Goal: Task Accomplishment & Management: Manage account settings

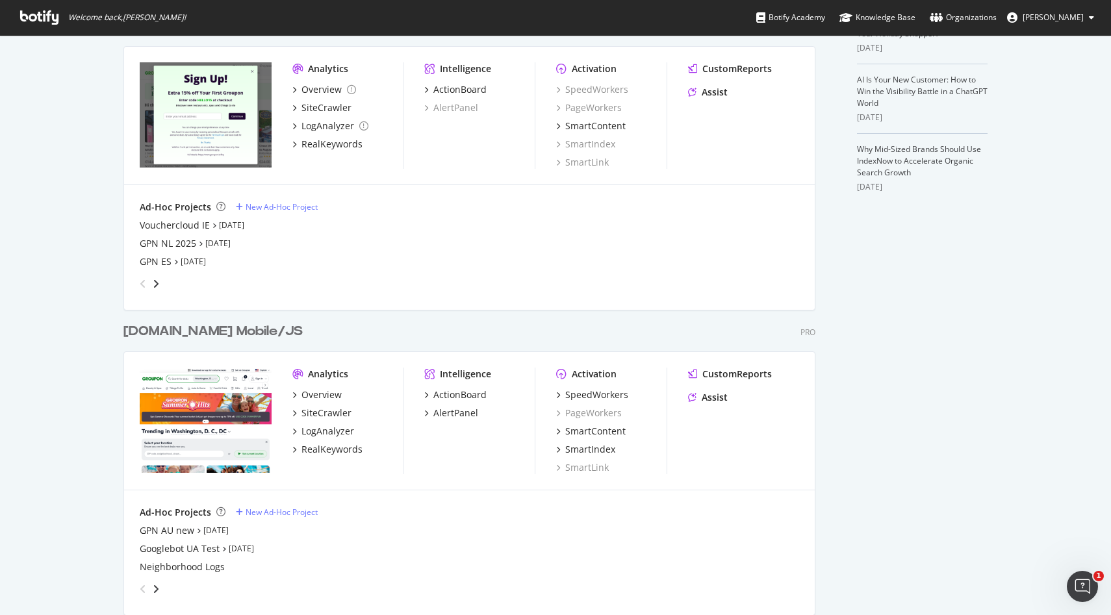
scroll to position [398, 0]
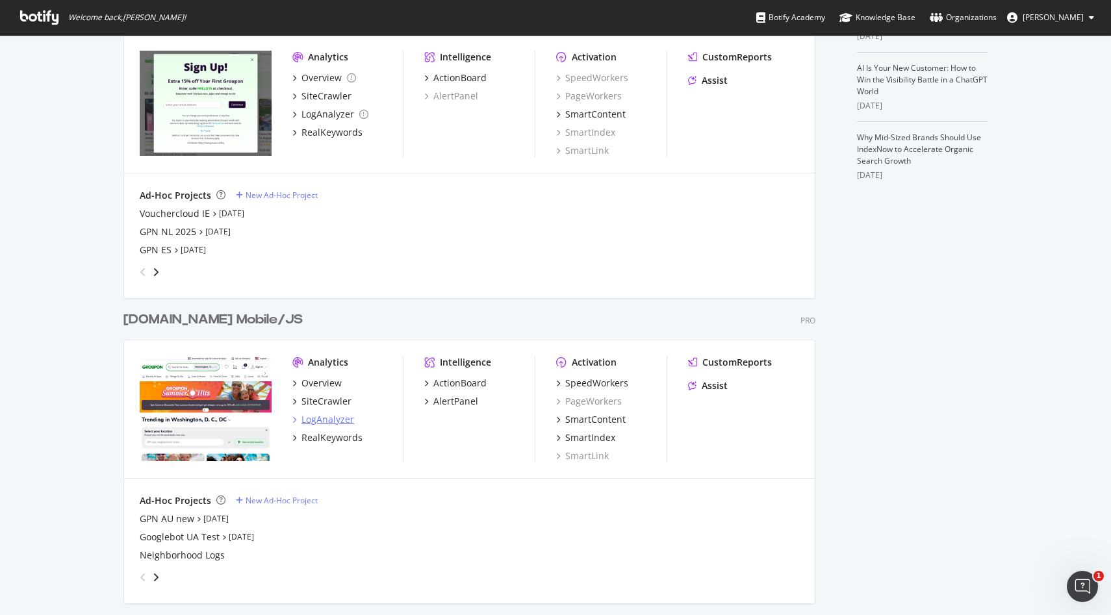
click at [335, 417] on div "LogAnalyzer" at bounding box center [328, 419] width 53 height 13
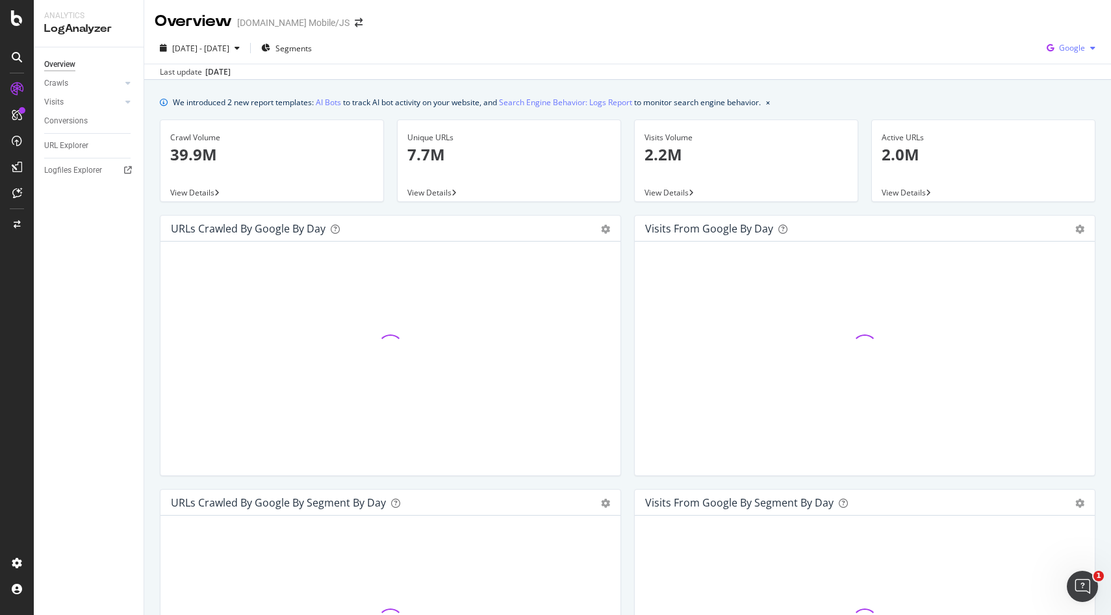
click at [1081, 49] on span "Google" at bounding box center [1072, 47] width 26 height 11
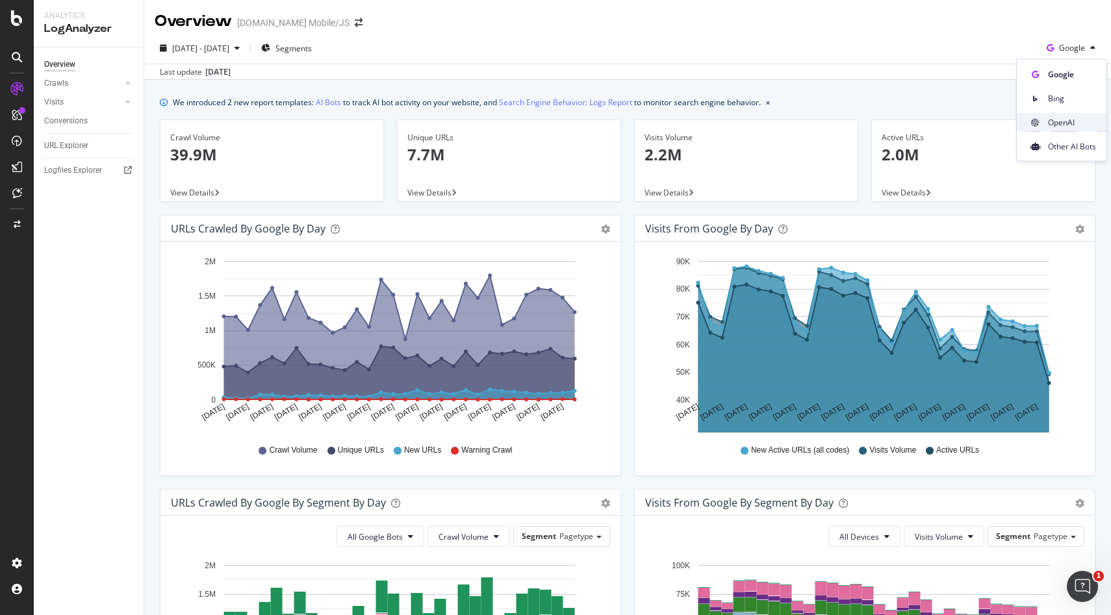
click at [1060, 120] on span "OpenAI" at bounding box center [1072, 122] width 48 height 12
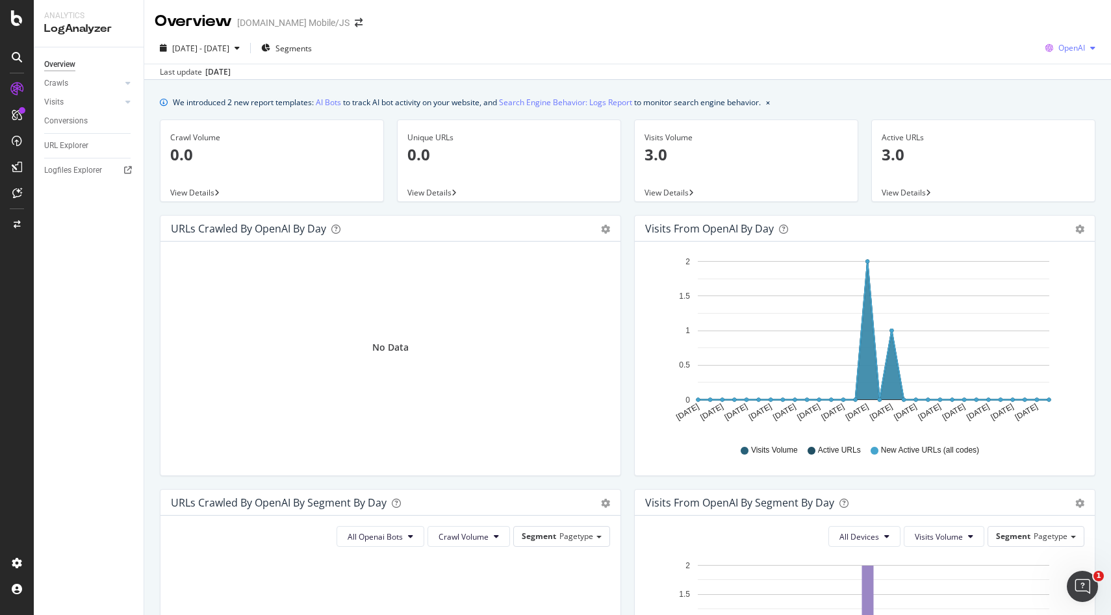
click at [1066, 45] on span "OpenAI" at bounding box center [1072, 47] width 27 height 11
click at [1057, 143] on span "Other AI Bots" at bounding box center [1072, 146] width 48 height 12
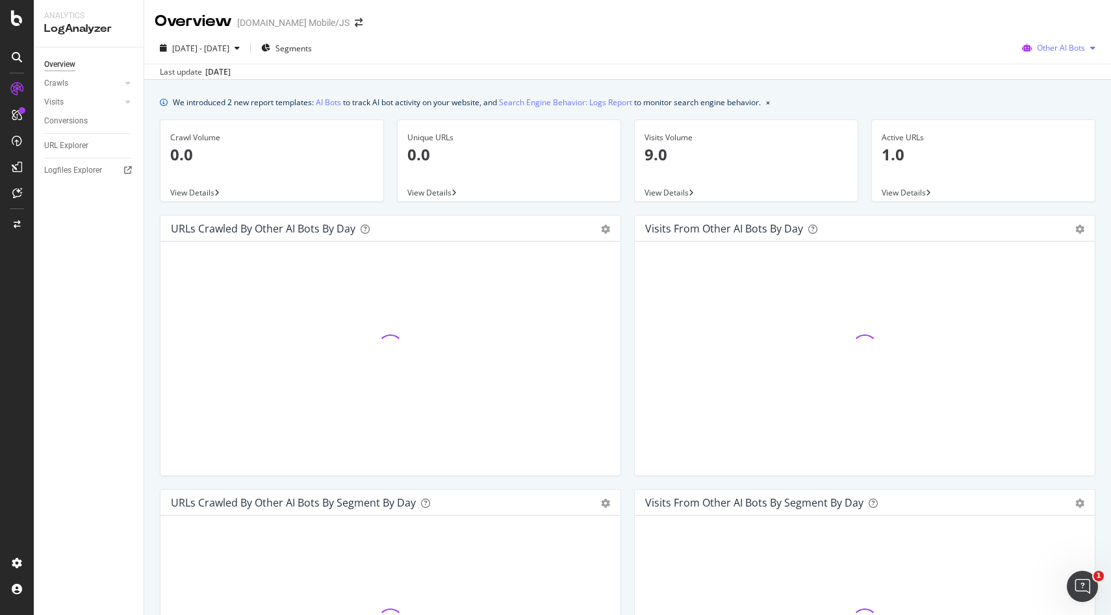
click at [1049, 47] on span "Other AI Bots" at bounding box center [1061, 47] width 48 height 11
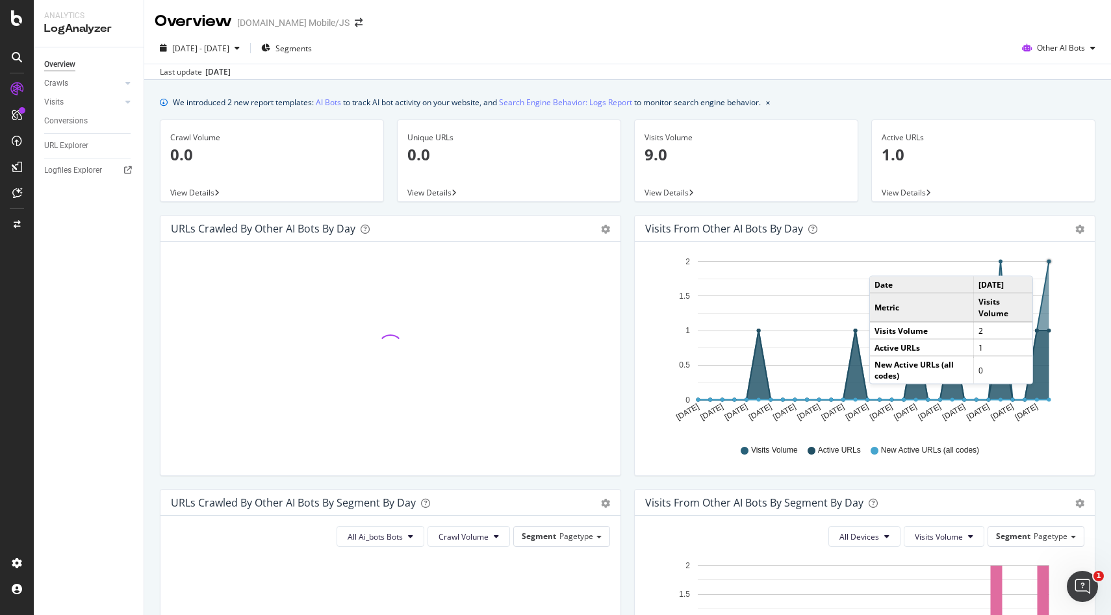
click at [1046, 263] on circle "A chart." at bounding box center [1049, 262] width 6 height 6
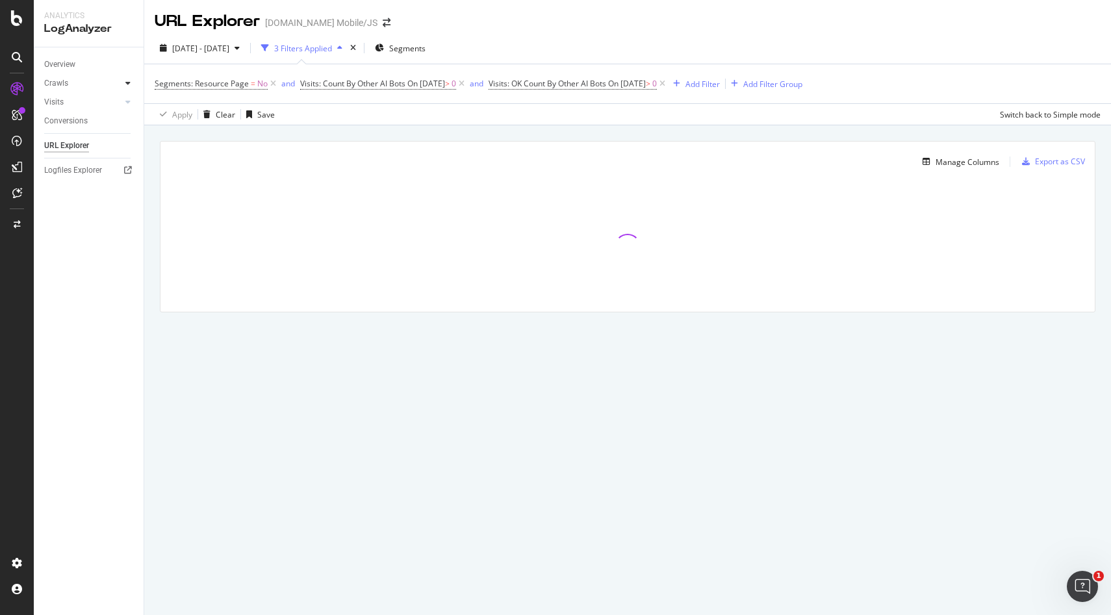
click at [128, 82] on icon at bounding box center [127, 83] width 5 height 8
click at [103, 100] on div "Daily Distribution" at bounding box center [80, 103] width 60 height 14
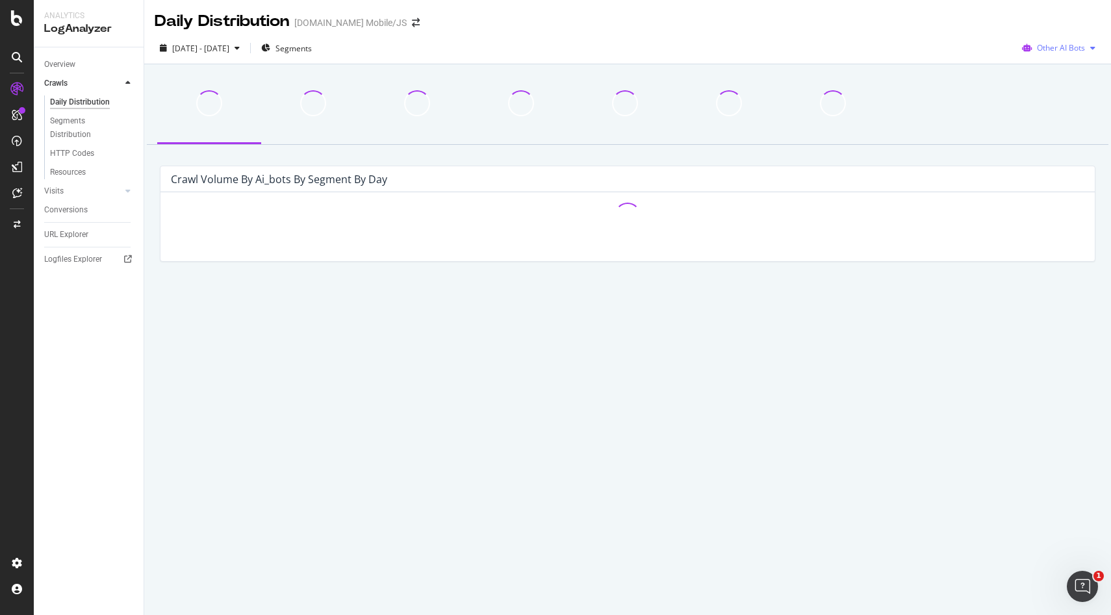
click at [1037, 57] on div "Other AI Bots" at bounding box center [1059, 47] width 84 height 19
click at [1042, 81] on div "Google" at bounding box center [1059, 74] width 92 height 19
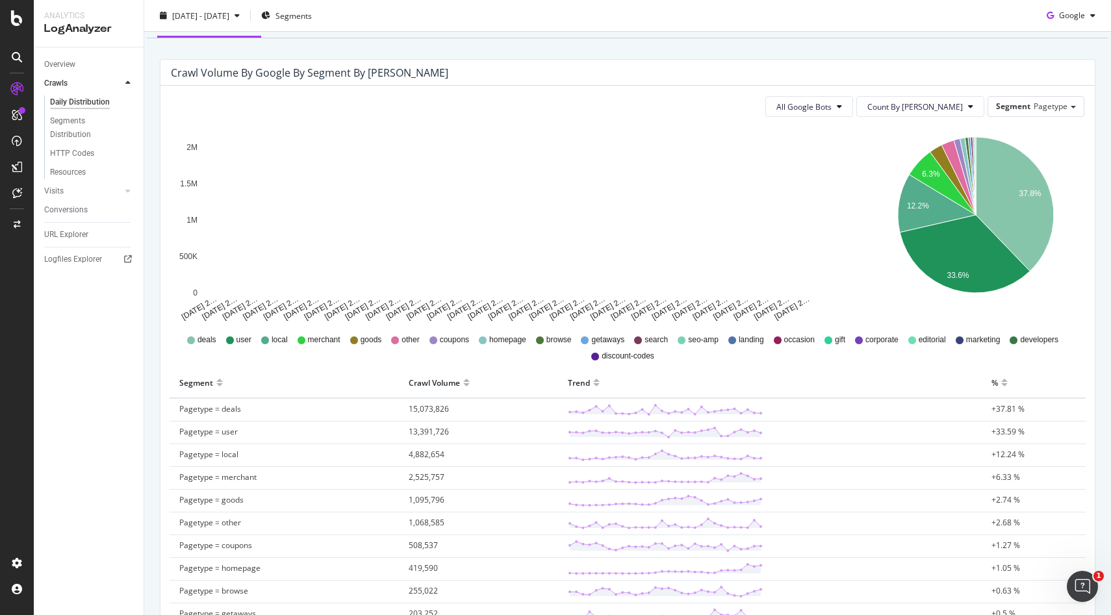
scroll to position [131, 0]
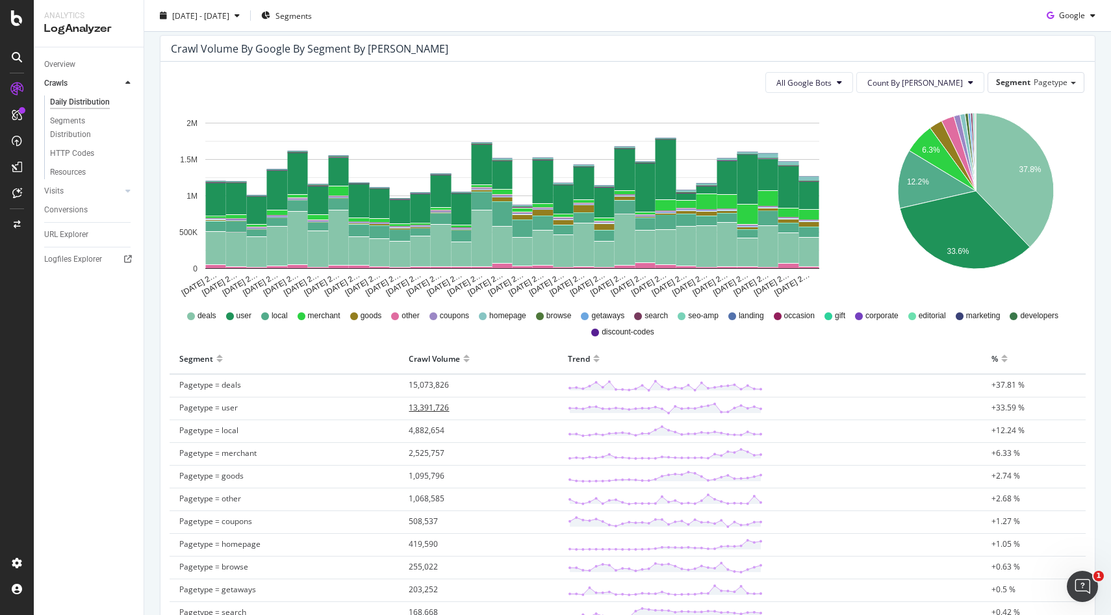
click at [440, 408] on span "13,391,726" at bounding box center [429, 407] width 40 height 11
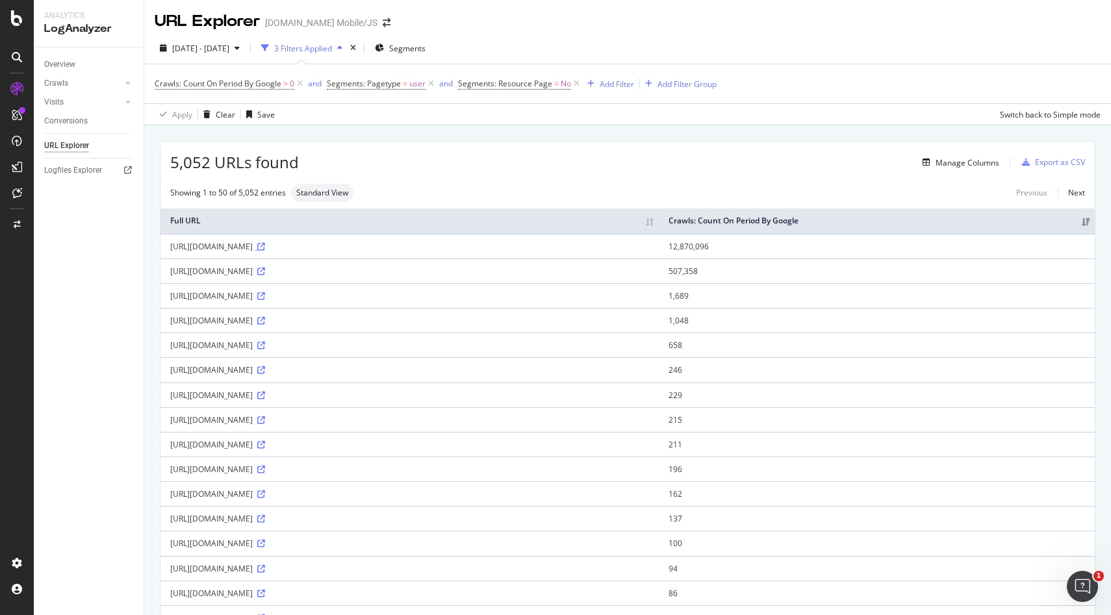
click at [265, 251] on icon at bounding box center [261, 247] width 8 height 8
drag, startPoint x: 171, startPoint y: 258, endPoint x: 352, endPoint y: 256, distance: 181.3
click at [352, 252] on div "[URL][DOMAIN_NAME]" at bounding box center [409, 246] width 479 height 11
copy div "[URL][DOMAIN_NAME]"
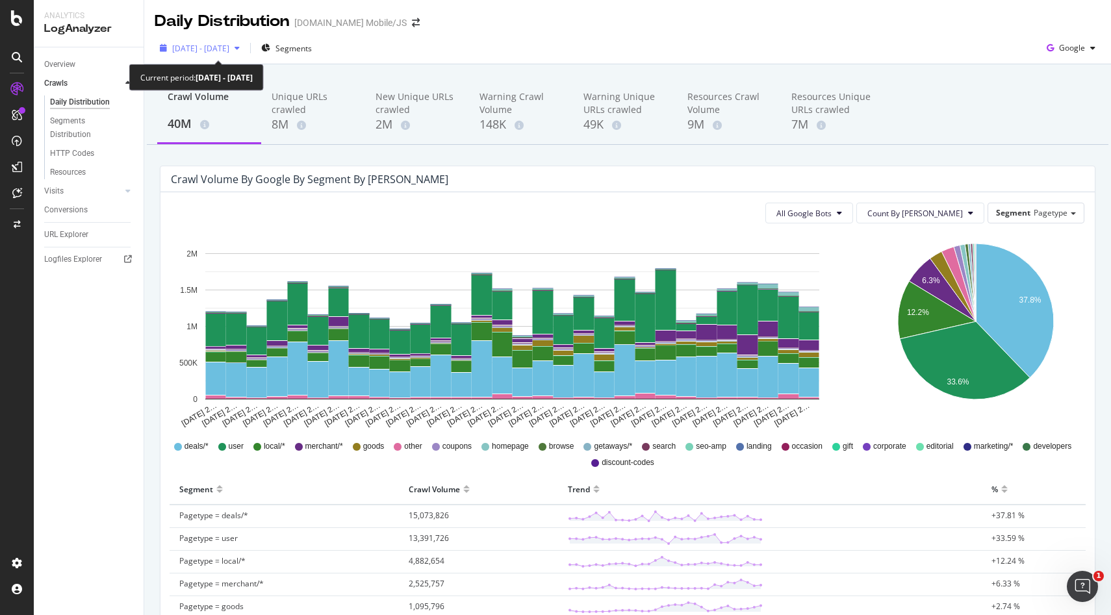
click at [229, 45] on span "[DATE] - [DATE]" at bounding box center [200, 48] width 57 height 11
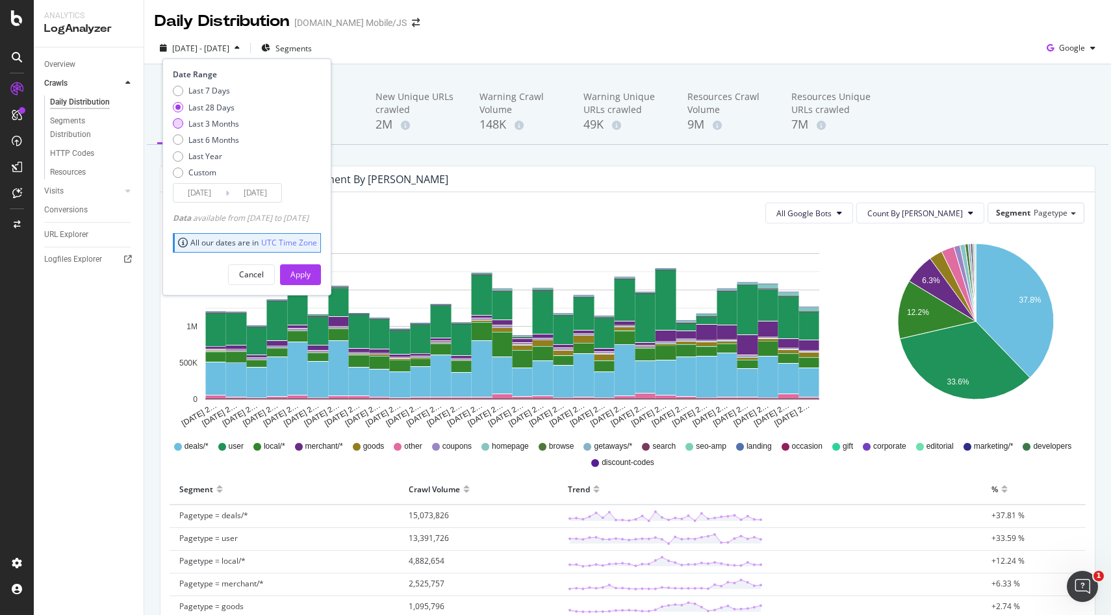
click at [227, 123] on div "Last 3 Months" at bounding box center [213, 123] width 51 height 11
type input "2025/06/14"
click at [311, 278] on div "Apply" at bounding box center [300, 274] width 20 height 11
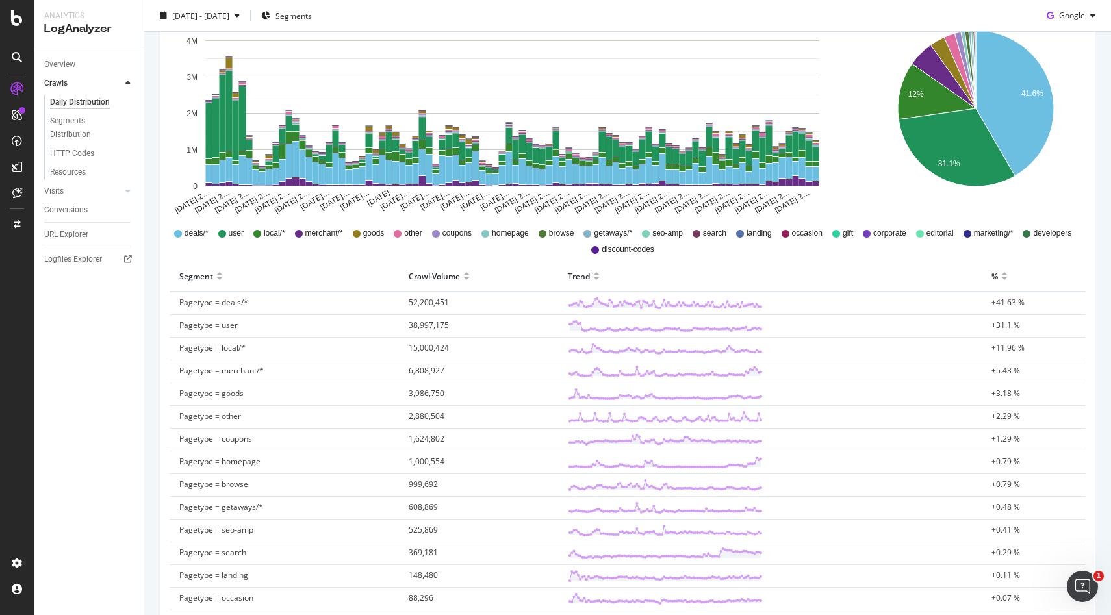
scroll to position [214, 0]
click at [439, 459] on span "1,000,554" at bounding box center [427, 461] width 36 height 11
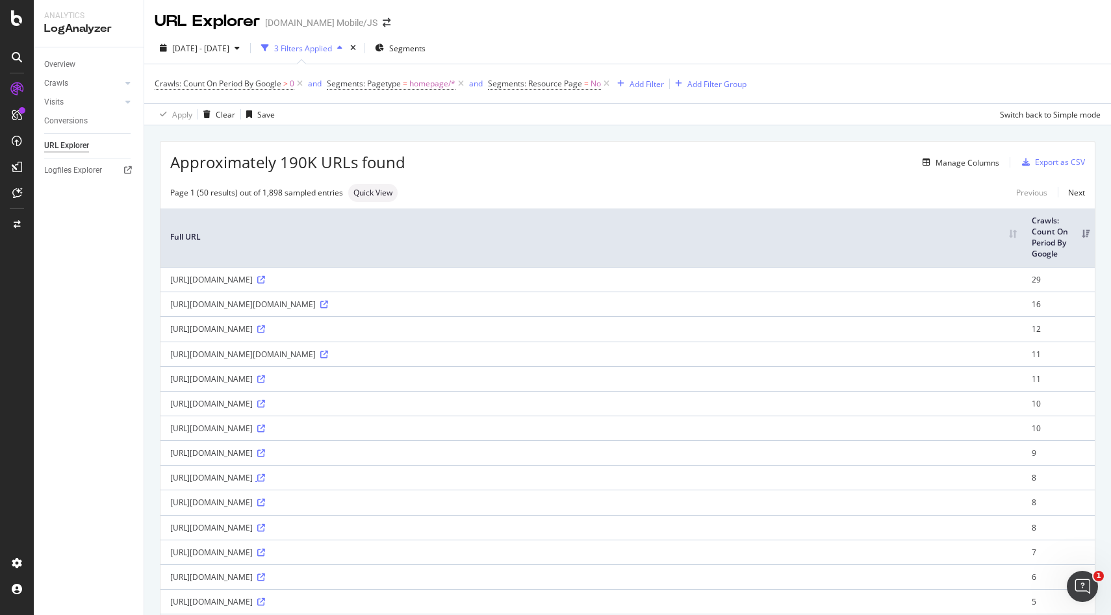
click at [265, 482] on icon at bounding box center [261, 478] width 8 height 8
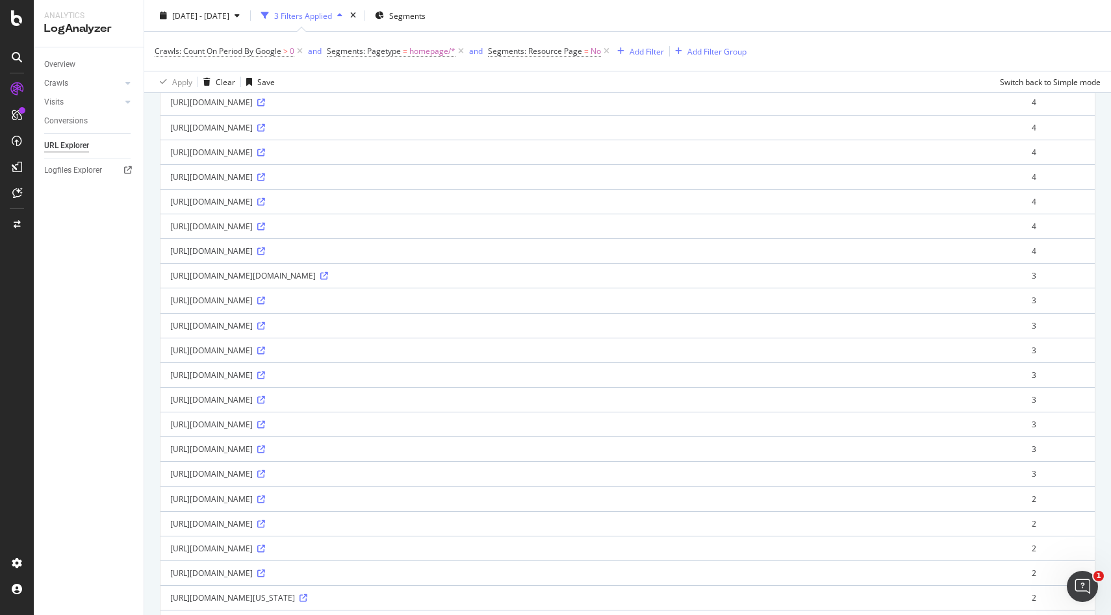
scroll to position [860, 0]
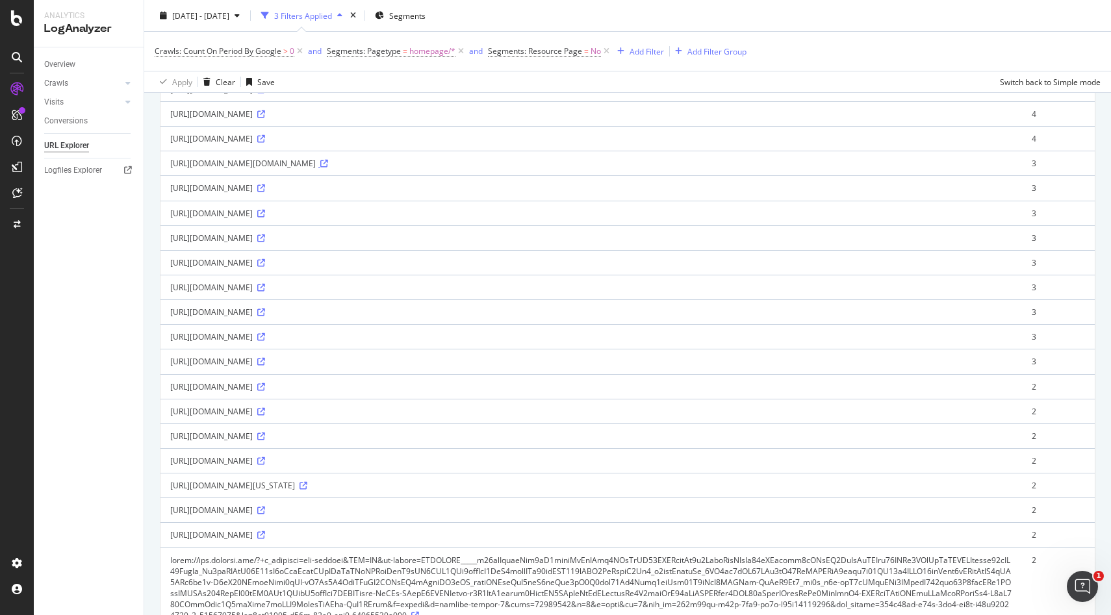
click at [328, 168] on icon at bounding box center [324, 164] width 8 height 8
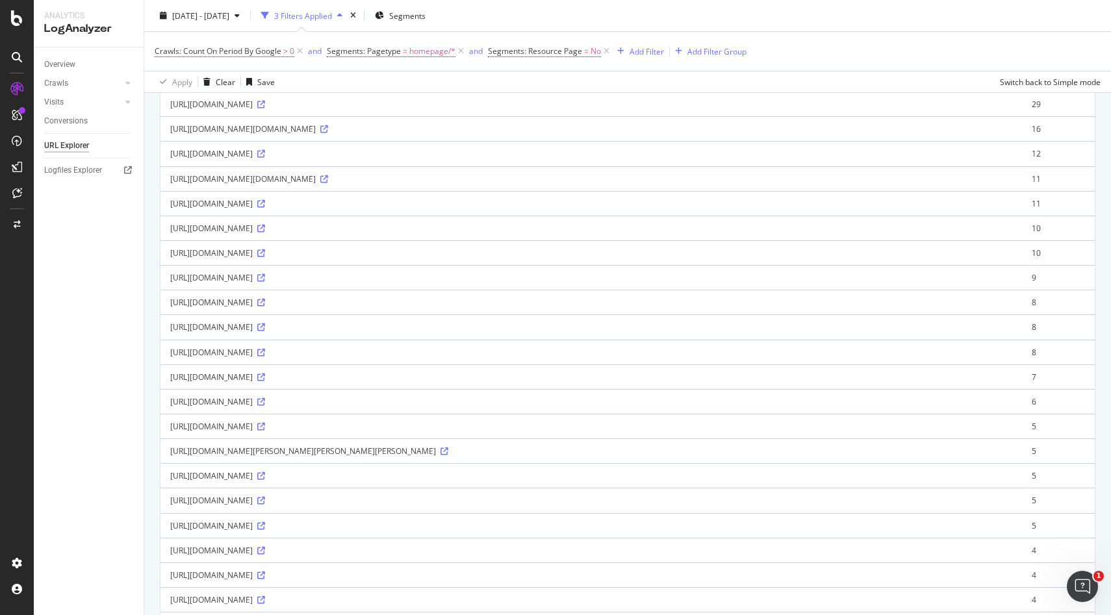
scroll to position [0, 0]
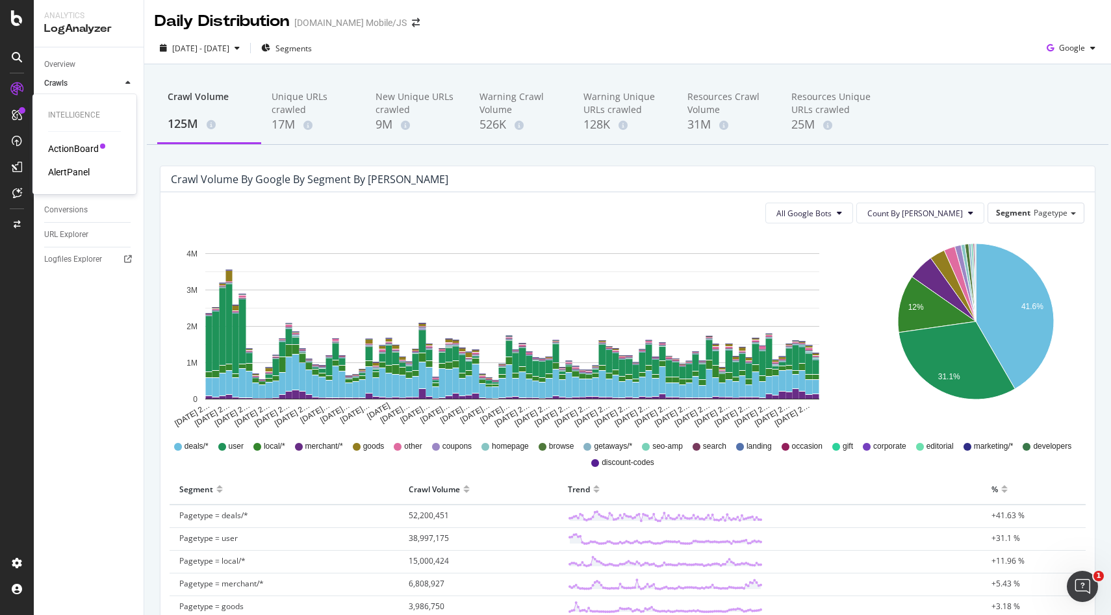
click at [62, 167] on div "AlertPanel" at bounding box center [69, 172] width 42 height 13
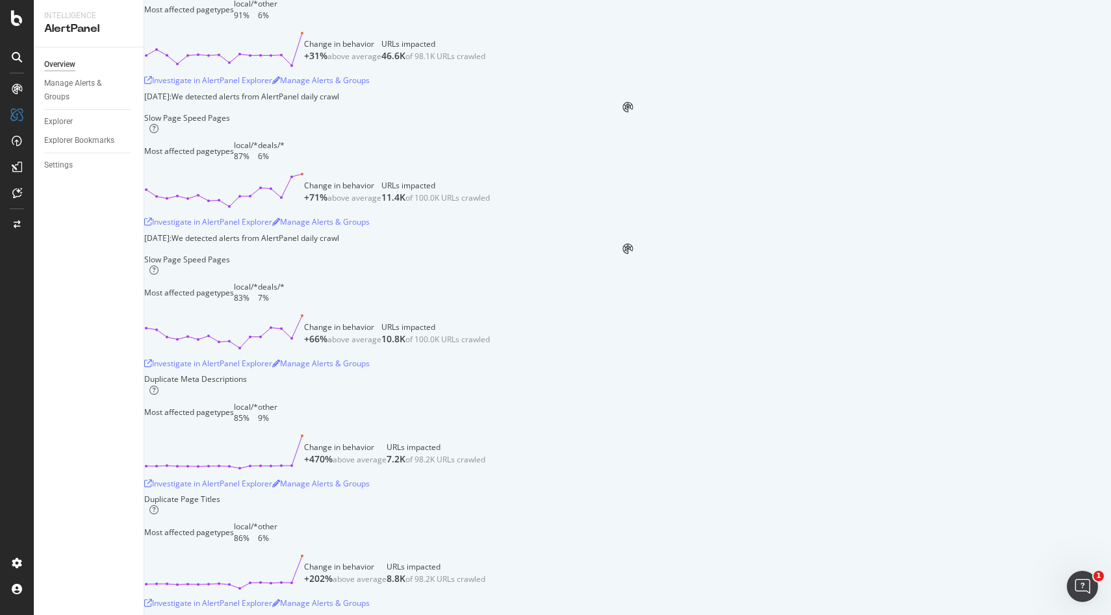
scroll to position [332, 0]
click at [272, 227] on div "Investigate in AlertPanel Explorer" at bounding box center [208, 221] width 128 height 11
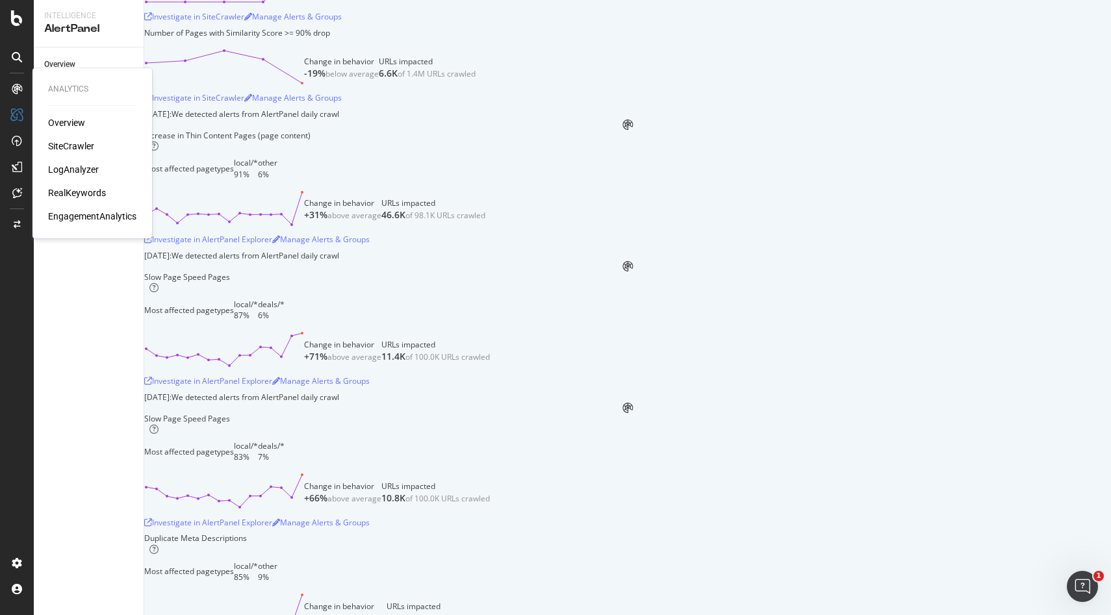
click at [77, 166] on div "LogAnalyzer" at bounding box center [73, 169] width 51 height 13
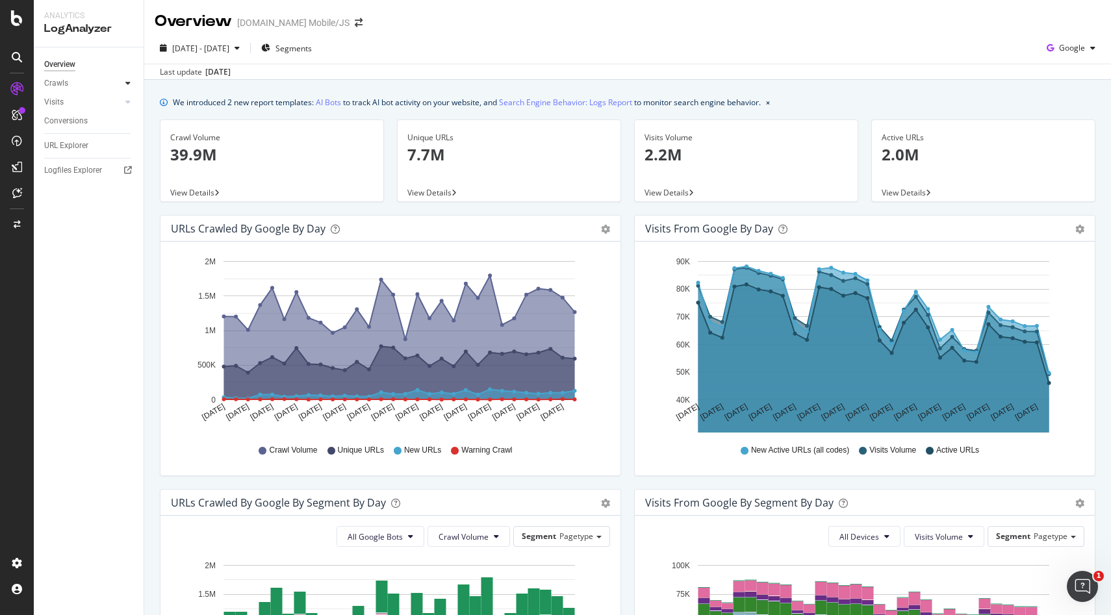
click at [127, 83] on icon at bounding box center [127, 83] width 5 height 8
click at [88, 104] on div "Daily Distribution" at bounding box center [80, 103] width 60 height 14
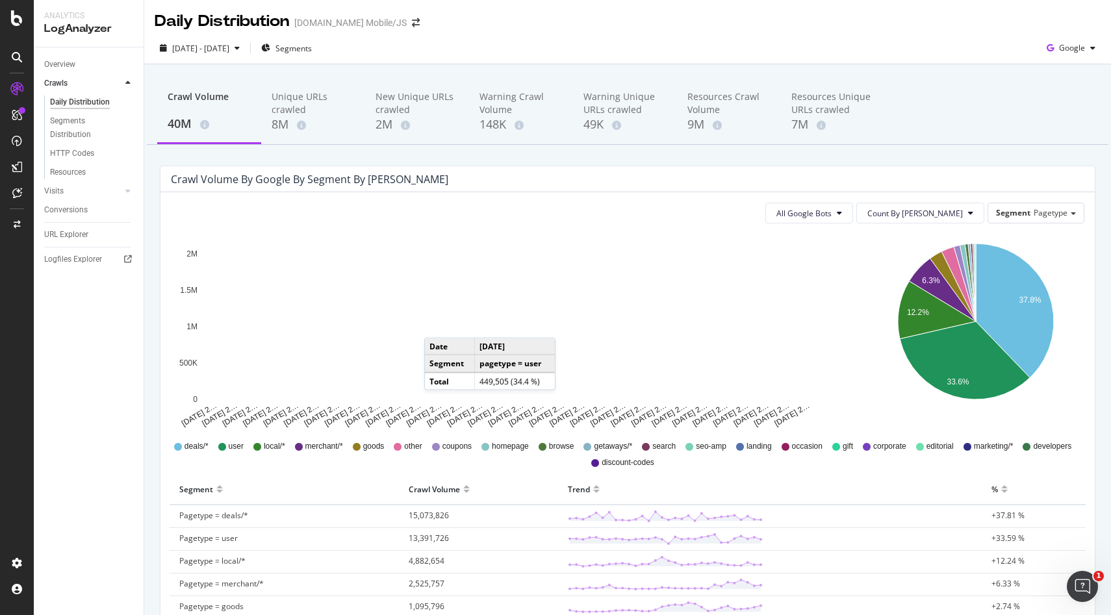
scroll to position [1, 0]
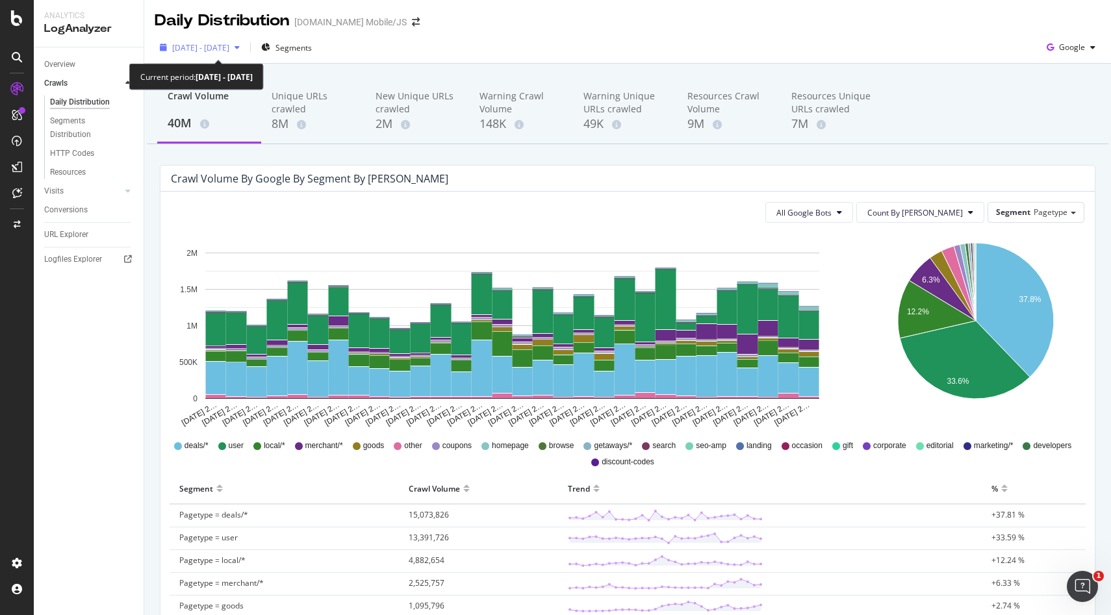
click at [245, 55] on div "[DATE] - [DATE]" at bounding box center [200, 47] width 90 height 19
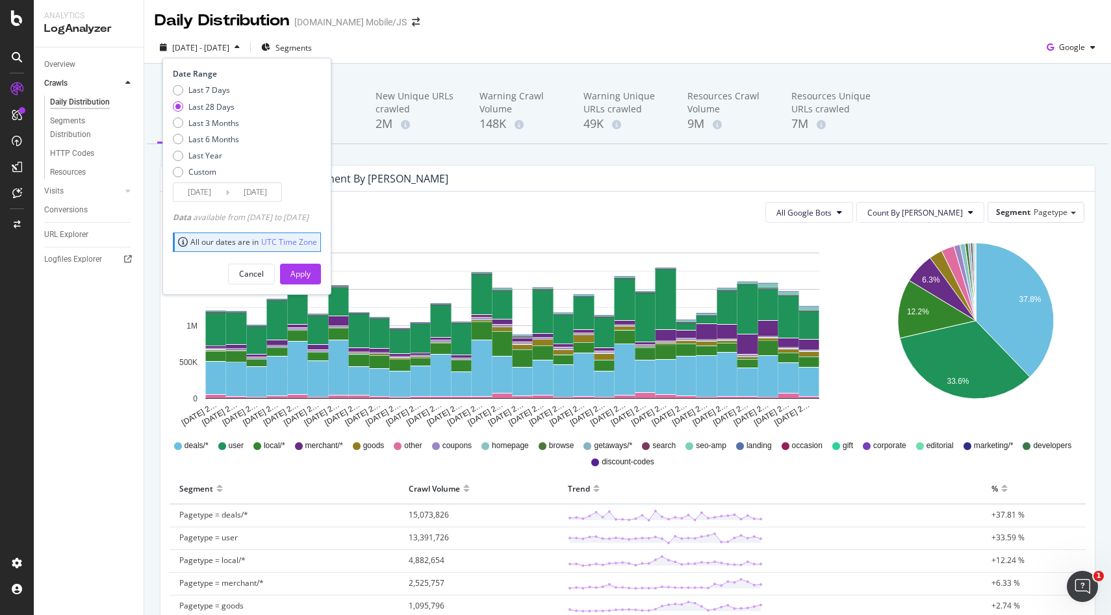
scroll to position [161, 0]
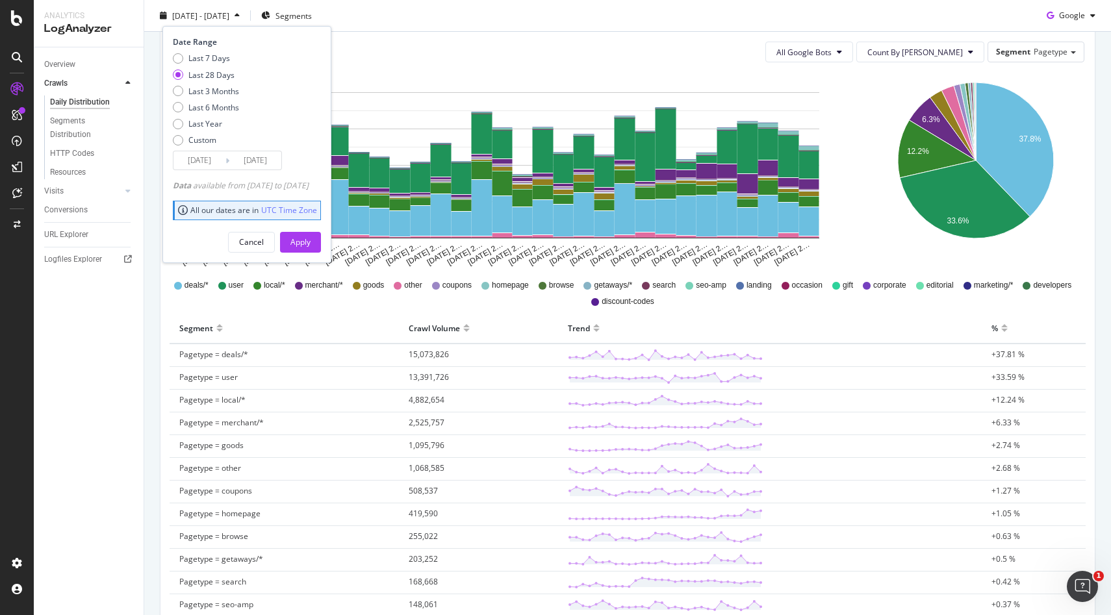
click at [801, 326] on div "Trend" at bounding box center [770, 328] width 404 height 21
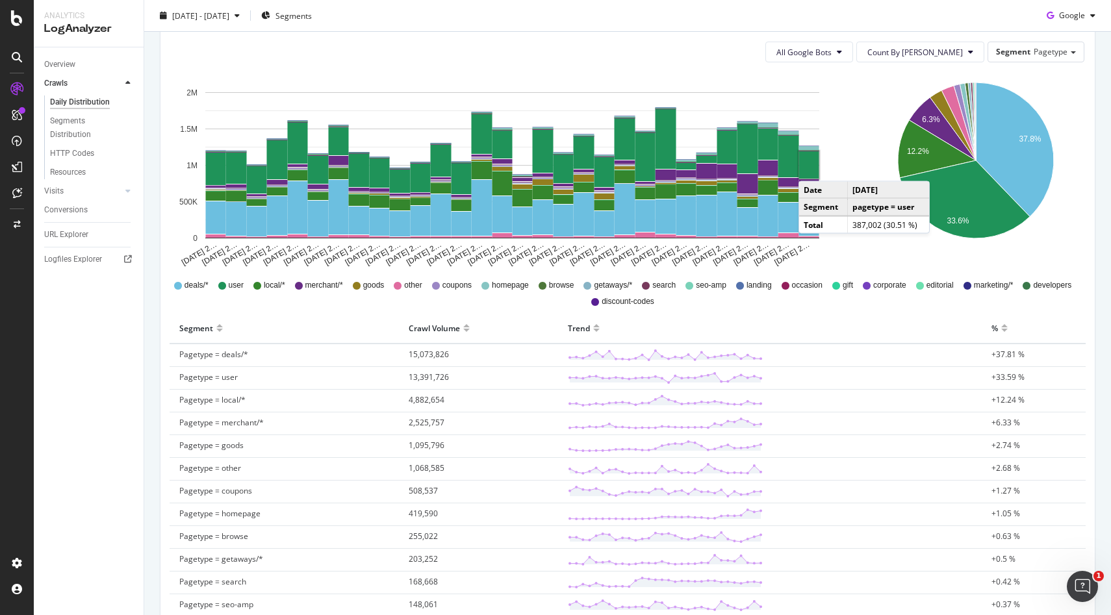
click at [812, 168] on rect "A chart." at bounding box center [809, 164] width 20 height 27
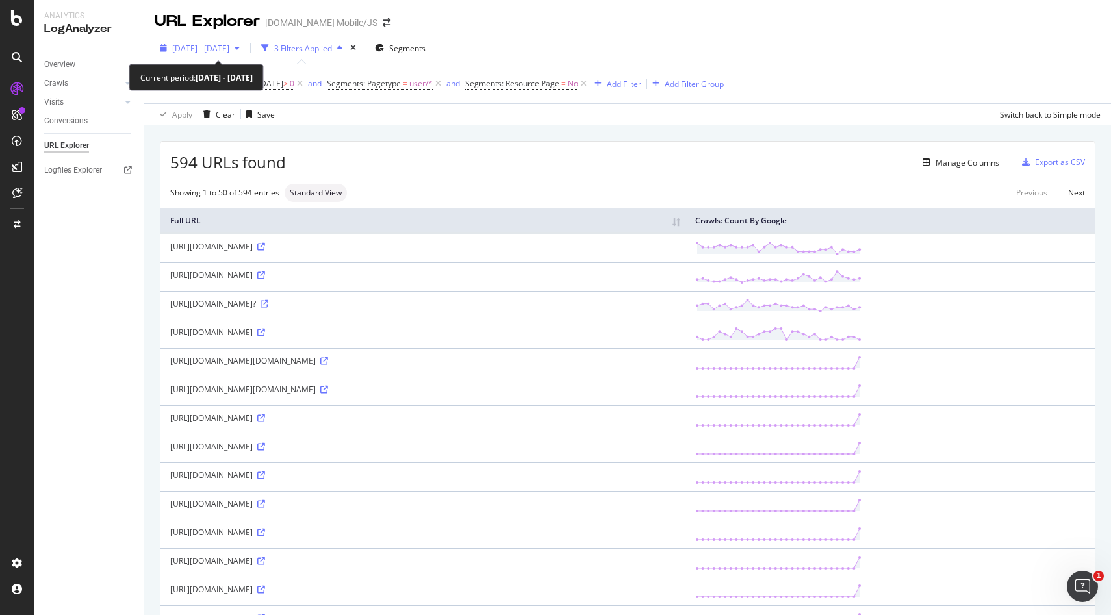
click at [229, 48] on span "[DATE] - [DATE]" at bounding box center [200, 48] width 57 height 11
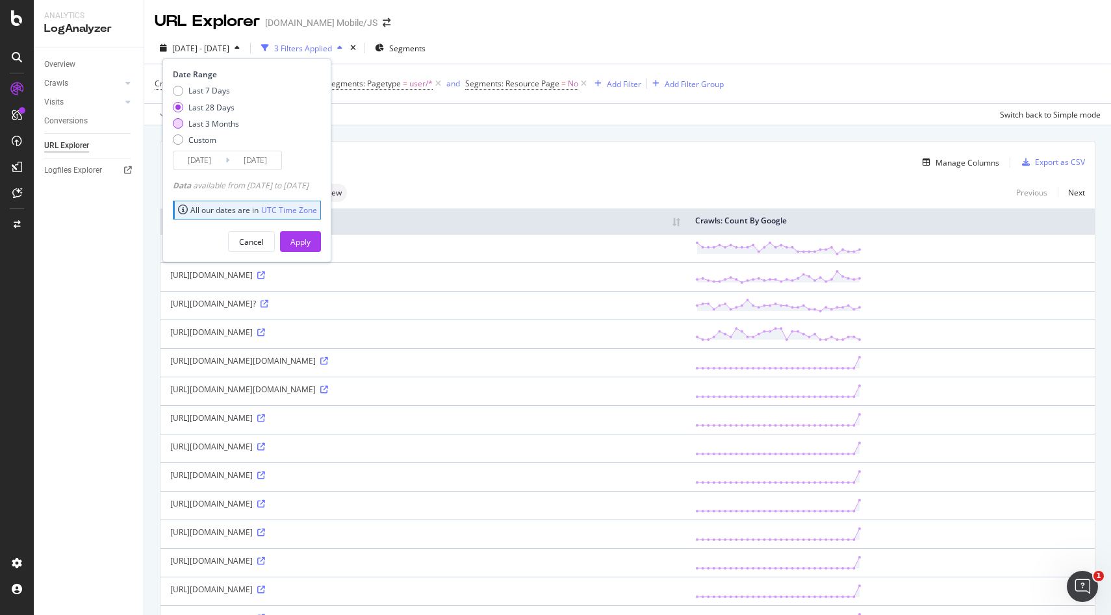
click at [228, 126] on div "Last 3 Months" at bounding box center [213, 123] width 51 height 11
type input "2025/06/14"
click at [311, 233] on div "Apply" at bounding box center [300, 241] width 20 height 19
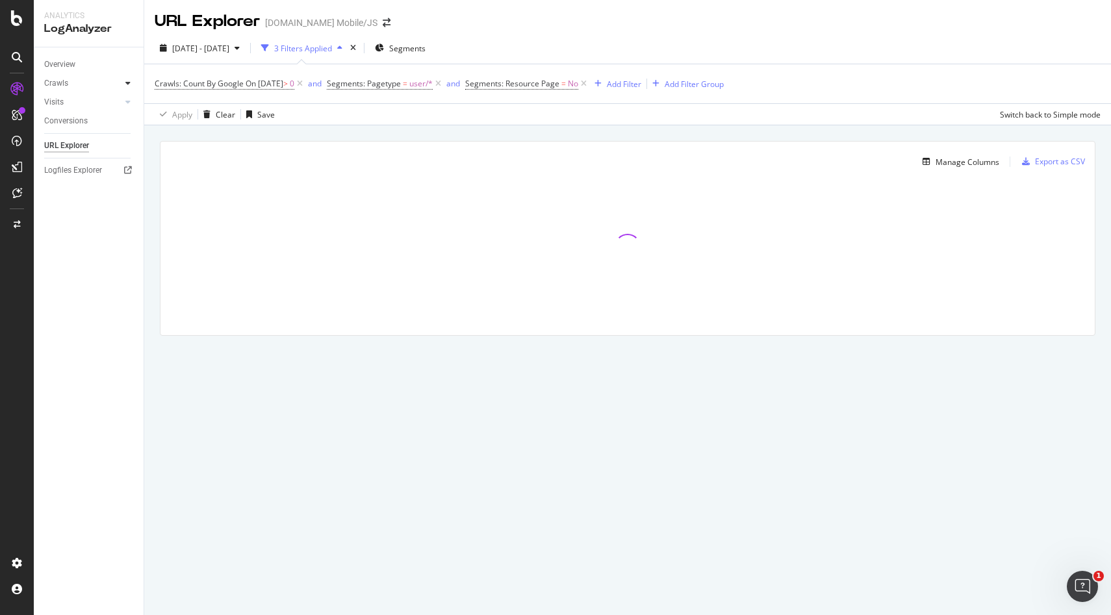
click at [127, 82] on icon at bounding box center [127, 83] width 5 height 8
click at [84, 105] on div "Daily Distribution" at bounding box center [80, 103] width 60 height 14
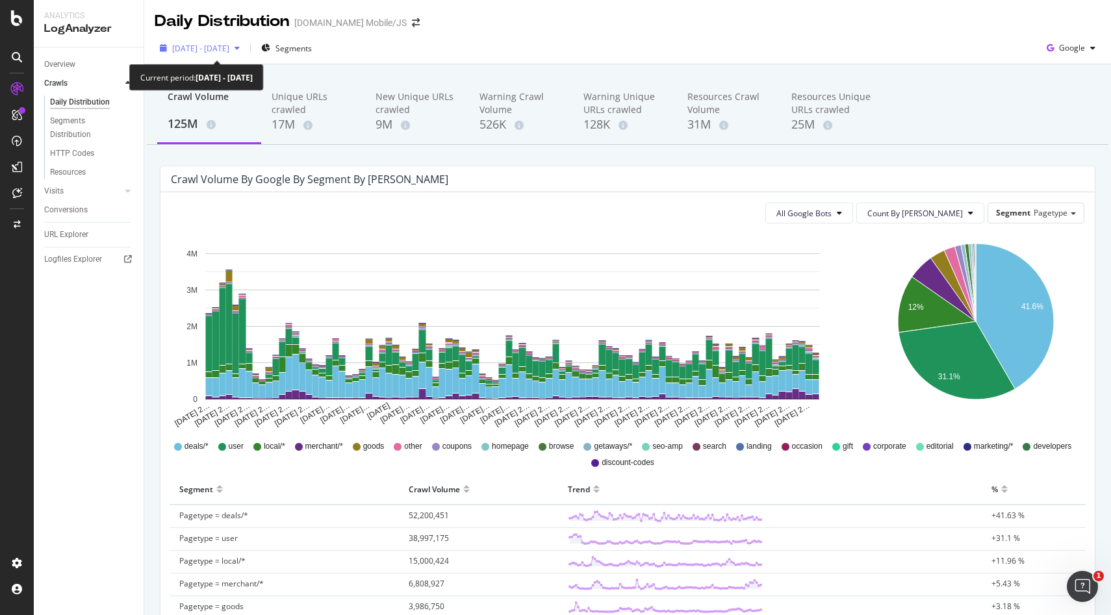
click at [245, 49] on div "2025 Jun. 14th - Sep. 13th" at bounding box center [200, 47] width 90 height 19
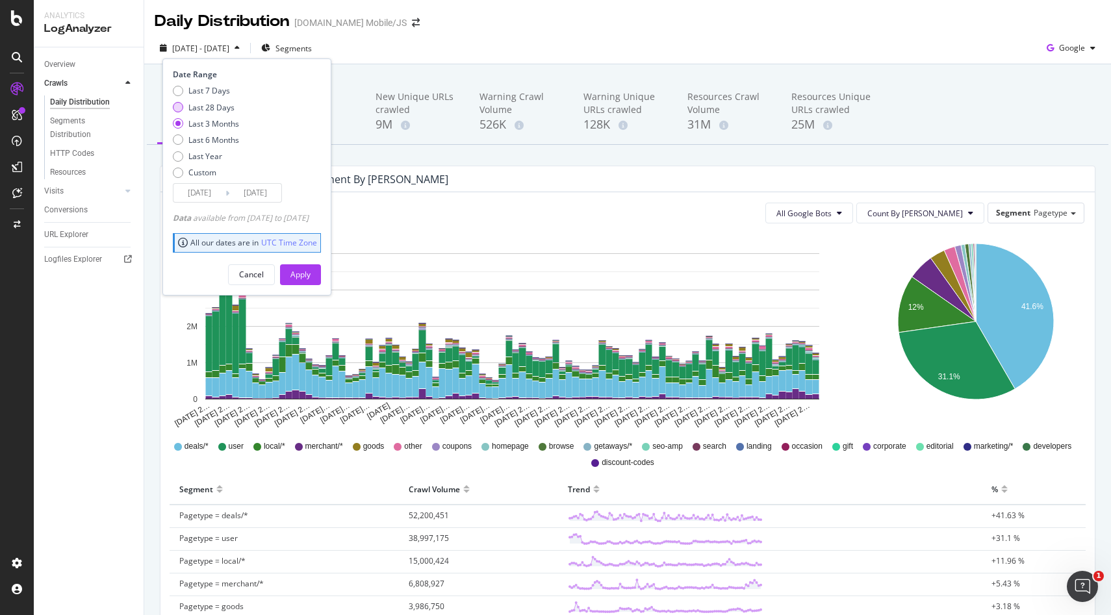
click at [216, 109] on div "Last 28 Days" at bounding box center [211, 107] width 46 height 11
type input "2025/08/17"
click at [311, 278] on div "Apply" at bounding box center [300, 274] width 20 height 11
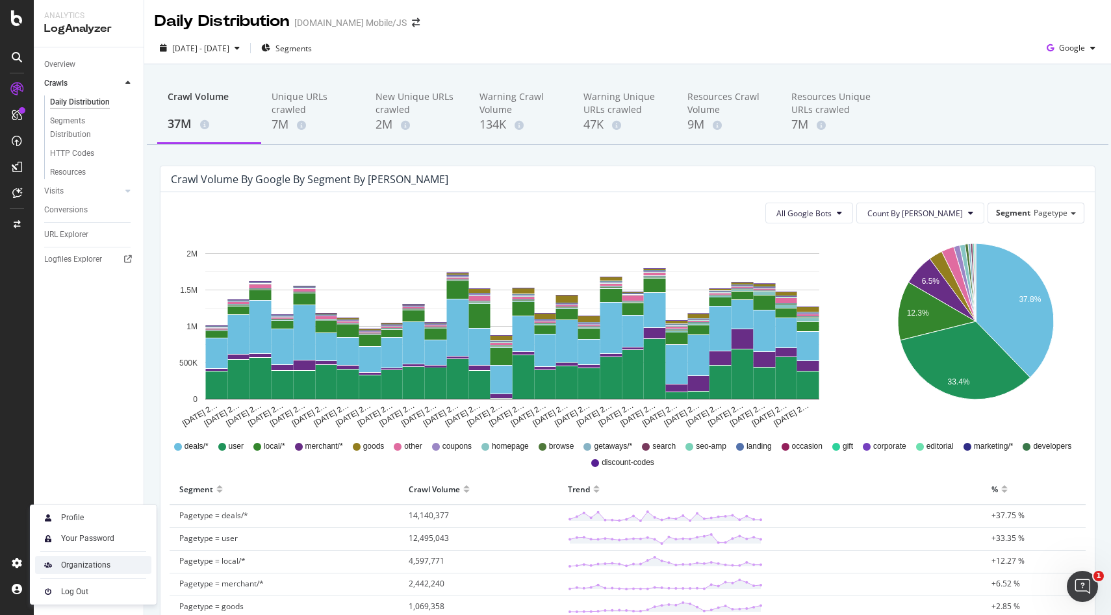
click at [55, 571] on img at bounding box center [48, 566] width 16 height 16
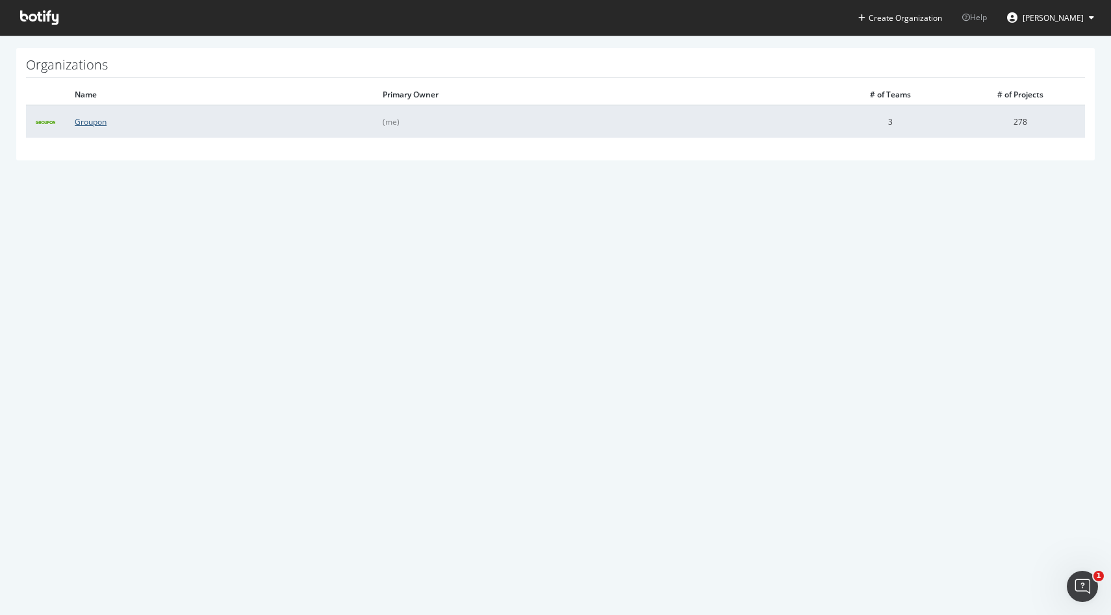
click at [96, 123] on link "Groupon" at bounding box center [91, 121] width 32 height 11
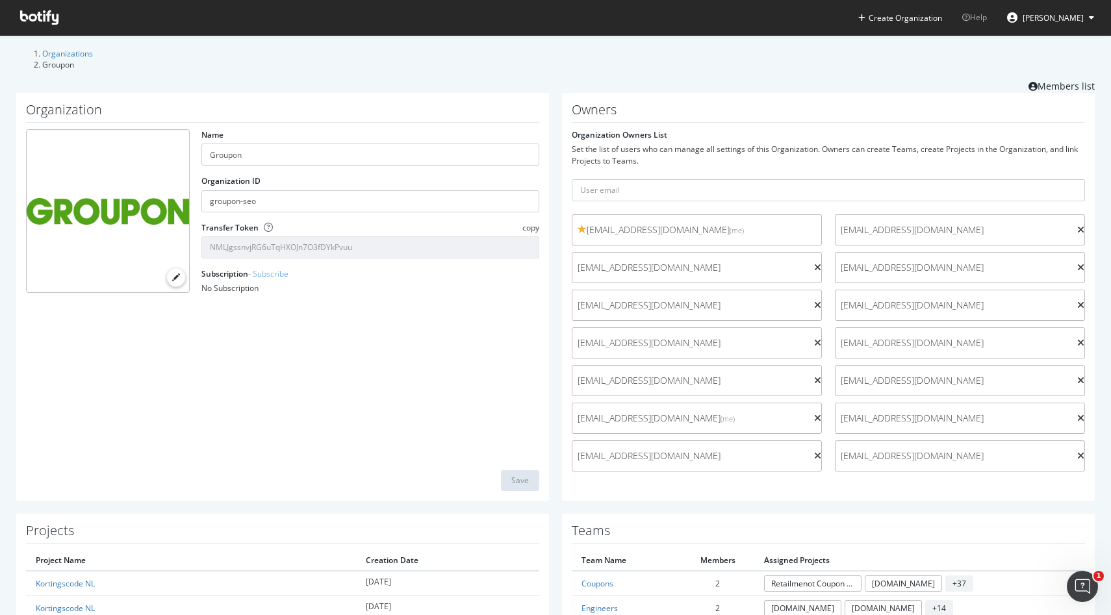
scroll to position [3, 0]
click at [650, 185] on input "text" at bounding box center [828, 188] width 513 height 22
paste input "c_lvaic@groupon.com"
type input "c_lvaic@groupon.com"
click at [1063, 177] on button "submit" at bounding box center [1074, 188] width 22 height 22
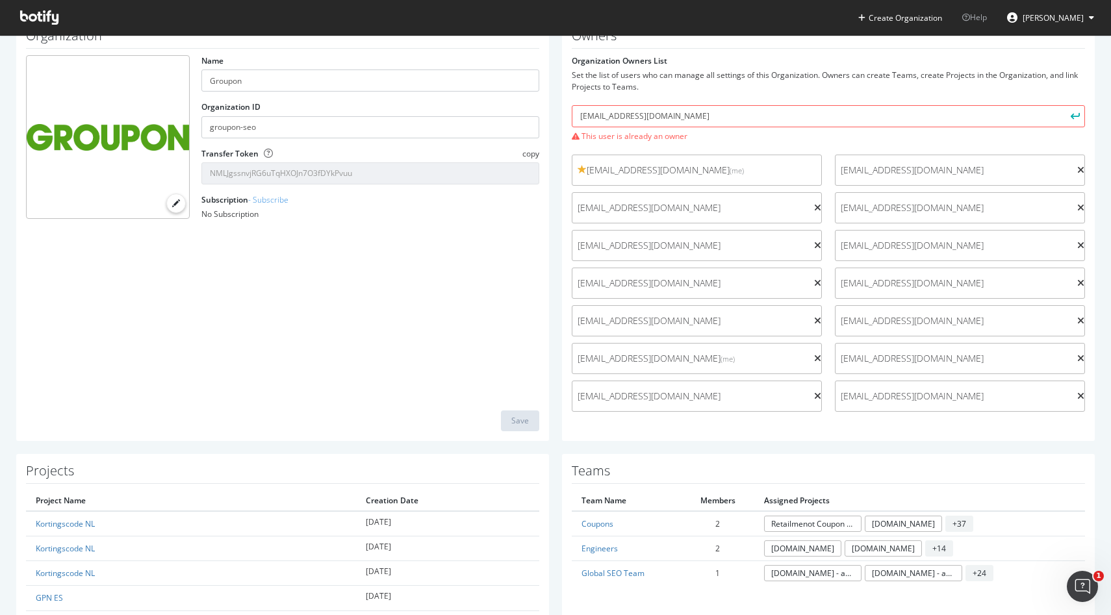
scroll to position [75, 0]
click at [745, 439] on div "Organization Name Groupon Organization ID groupon-seo Transfer Token copy NMLJg…" at bounding box center [556, 235] width 1092 height 435
click at [665, 114] on input "c_lvaic@groupon.com" at bounding box center [828, 115] width 513 height 22
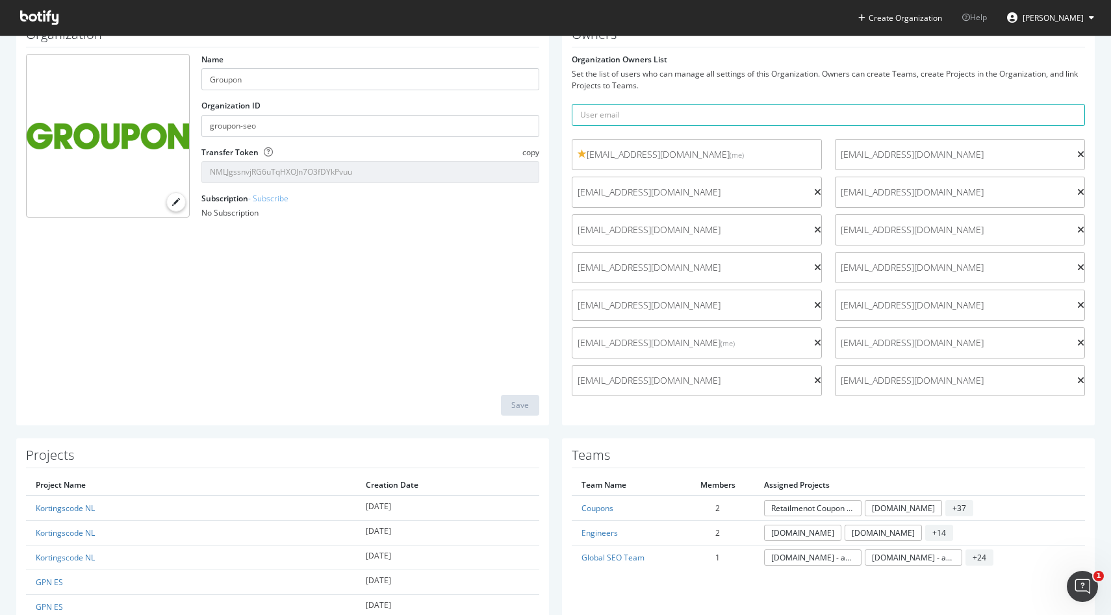
click at [687, 421] on div "Organization Name Groupon Organization ID groupon-seo Transfer Token copy NMLJg…" at bounding box center [556, 228] width 1092 height 420
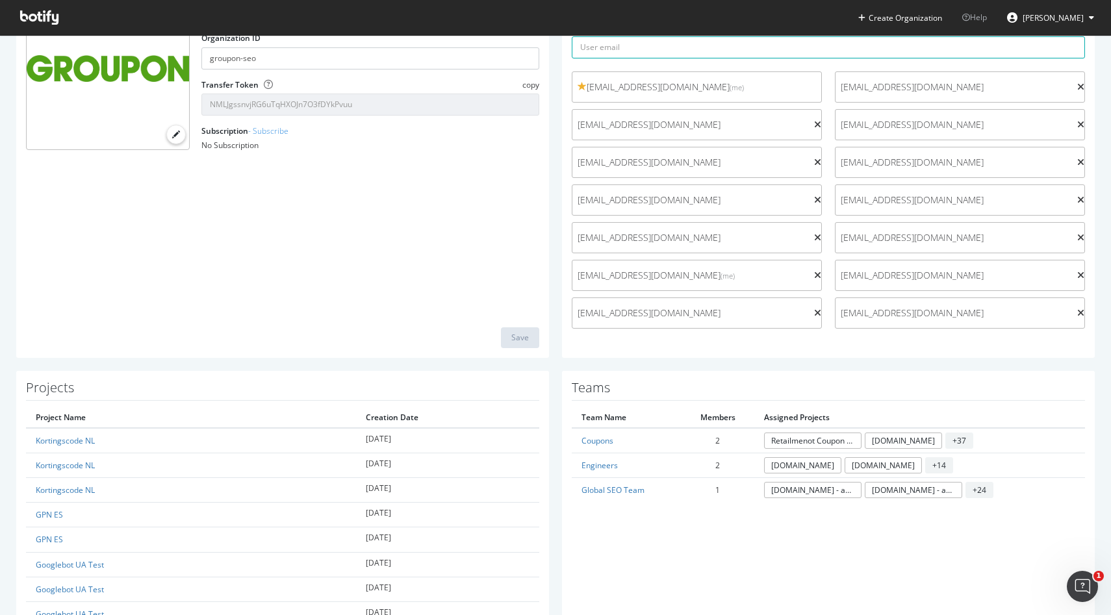
scroll to position [0, 0]
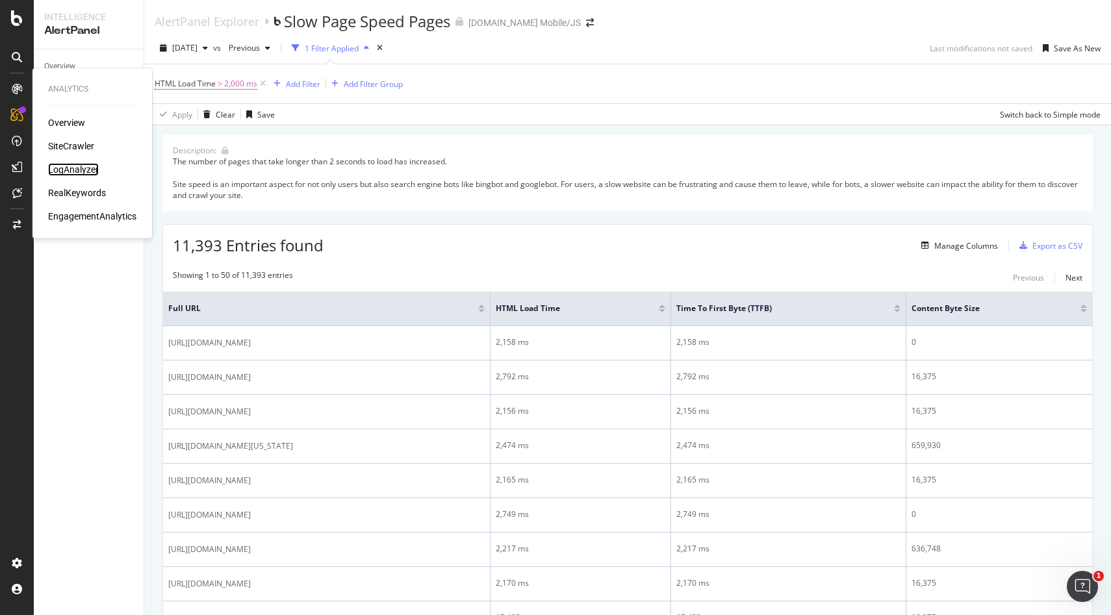
click at [61, 170] on div "LogAnalyzer" at bounding box center [73, 169] width 51 height 13
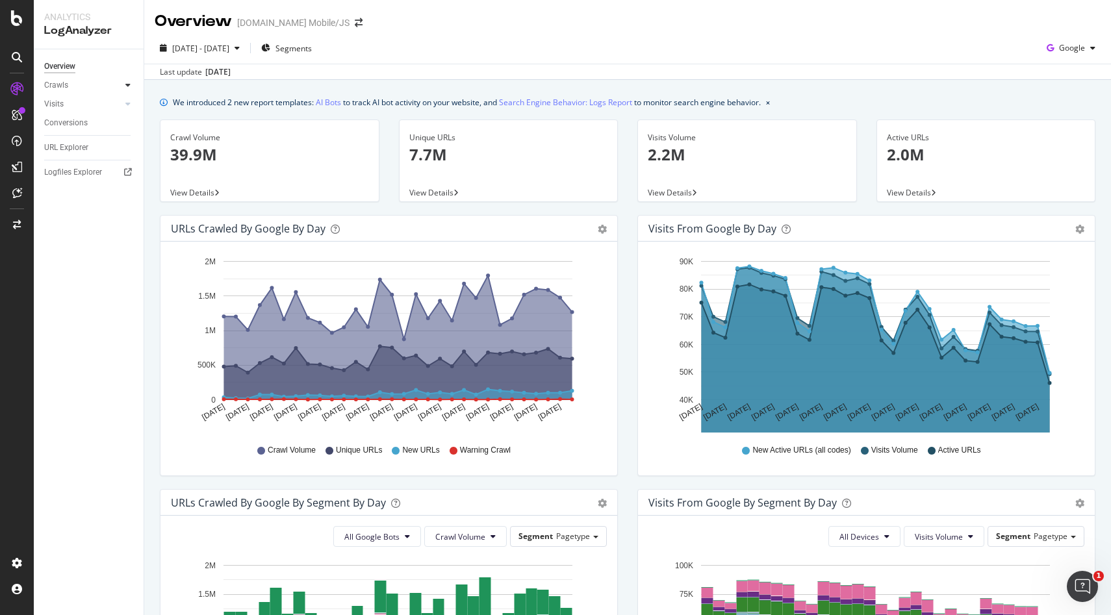
click at [132, 85] on div at bounding box center [128, 85] width 13 height 13
click at [92, 108] on div "Daily Distribution" at bounding box center [80, 104] width 60 height 14
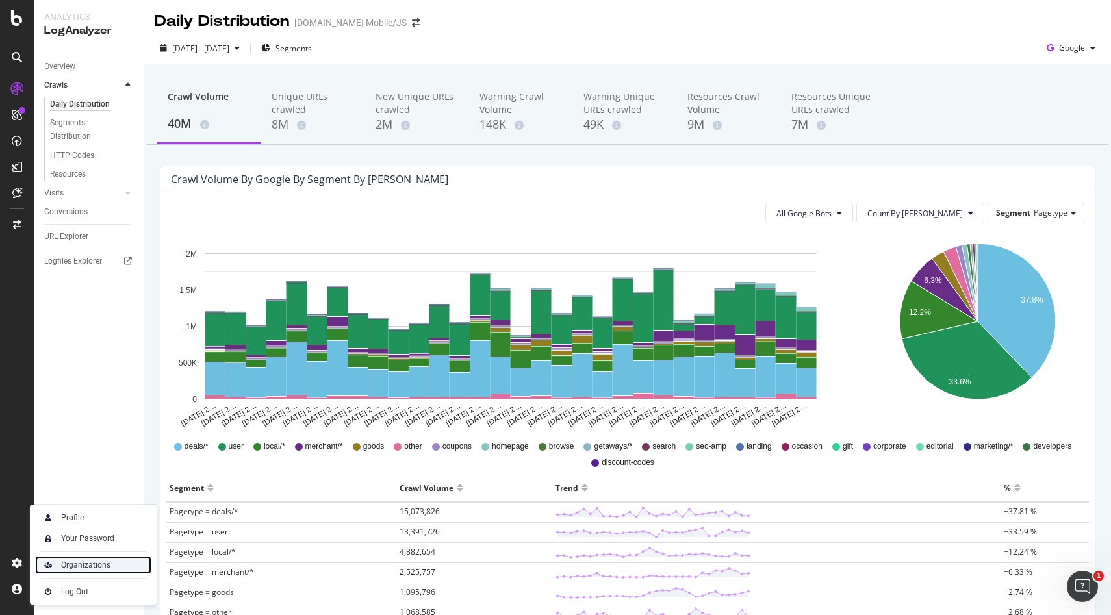
click at [71, 561] on div "Organizations" at bounding box center [85, 565] width 49 height 10
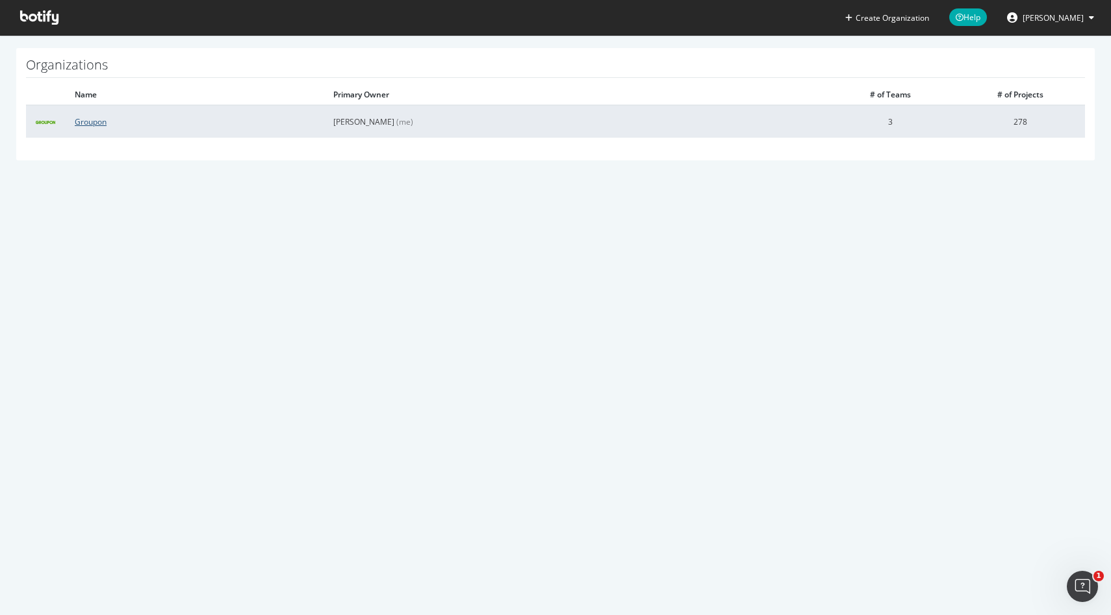
click at [84, 122] on link "Groupon" at bounding box center [91, 121] width 32 height 11
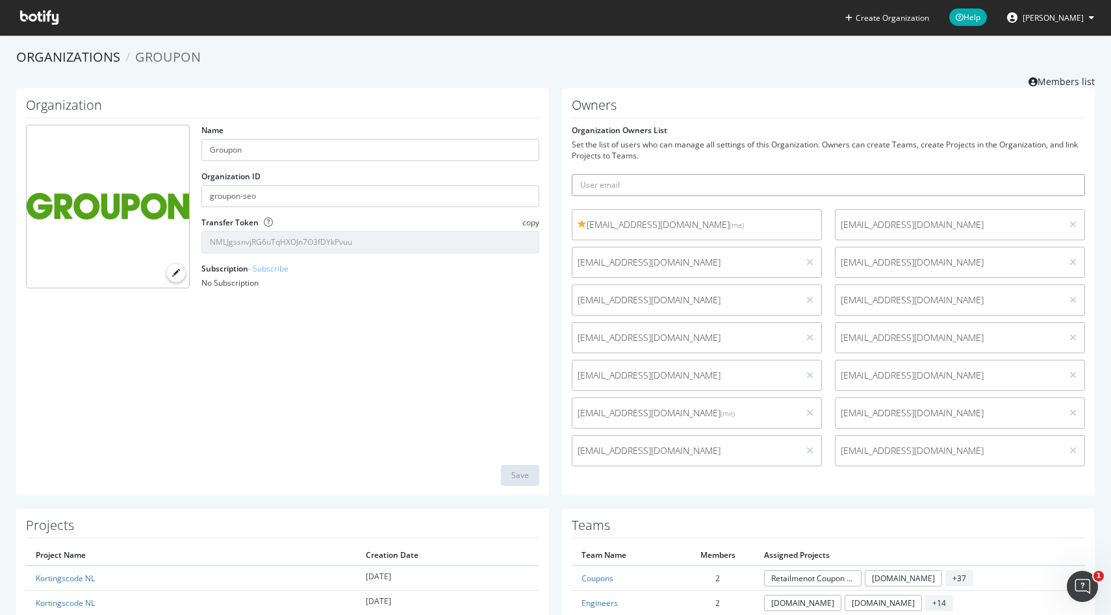
click at [702, 181] on input "text" at bounding box center [828, 185] width 513 height 22
paste input "c_lvaic@groupon.com"
type input "c_lvaic@groupon.com"
click at [1063, 174] on button "submit" at bounding box center [1074, 185] width 22 height 22
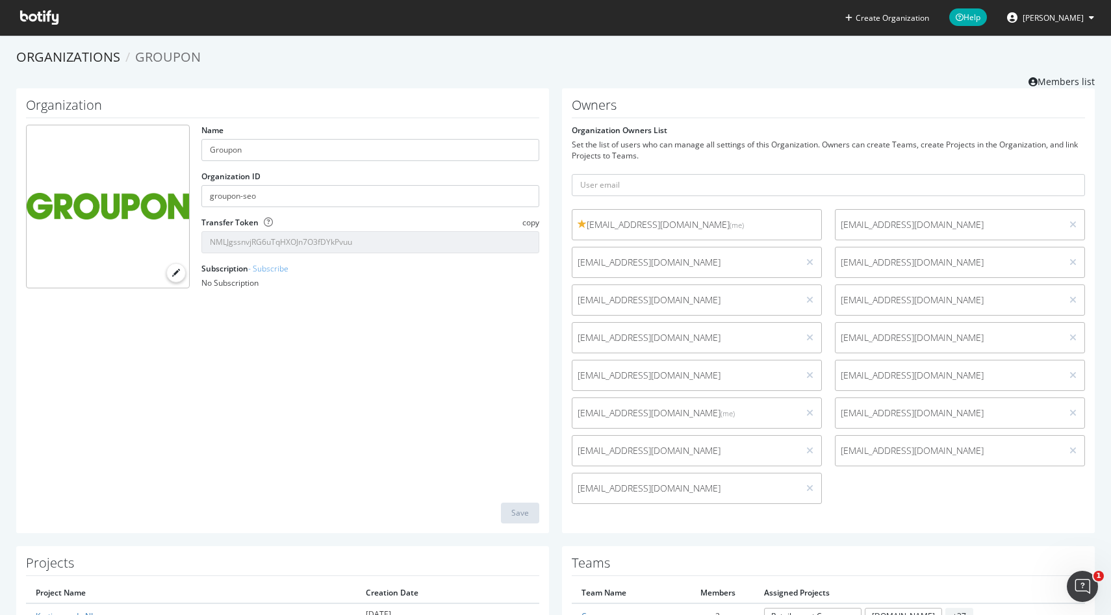
click at [706, 491] on span "[EMAIL_ADDRESS][DOMAIN_NAME]" at bounding box center [686, 488] width 216 height 13
click at [649, 484] on span "[EMAIL_ADDRESS][DOMAIN_NAME]" at bounding box center [686, 488] width 216 height 13
click at [649, 484] on span "c_lvaic@groupon.com" at bounding box center [686, 488] width 216 height 13
click at [647, 506] on div "jmitosinka@groupon.com (me) computationalmarketing@groupon.com rlynch@groupon.c…" at bounding box center [828, 360] width 526 height 302
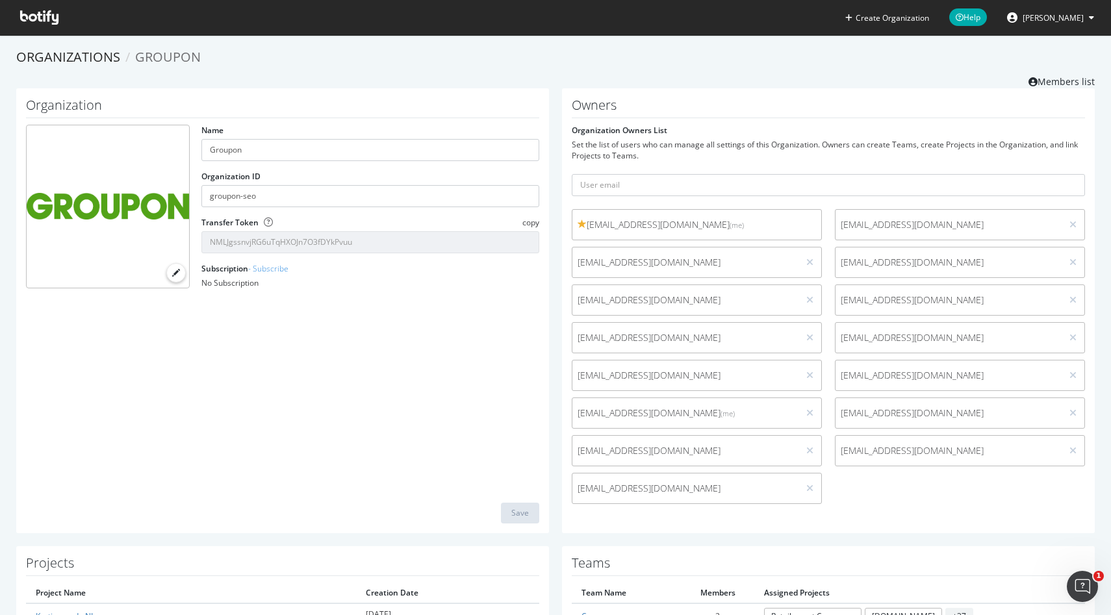
click at [177, 55] on span "Groupon" at bounding box center [168, 57] width 66 height 18
click at [89, 55] on link "Organizations" at bounding box center [68, 57] width 104 height 18
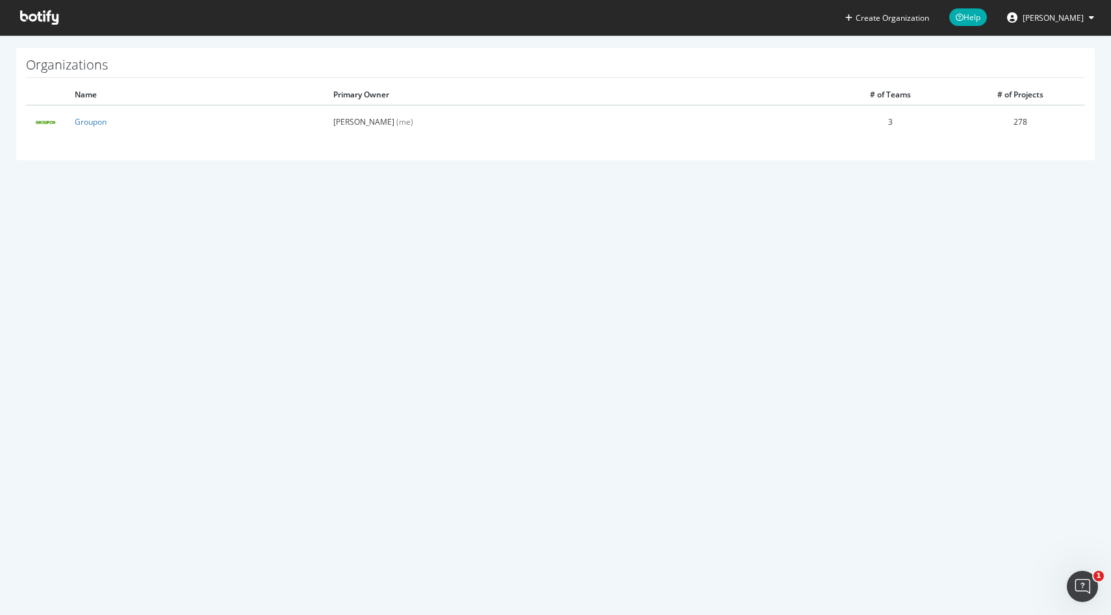
click at [35, 23] on icon at bounding box center [39, 17] width 38 height 14
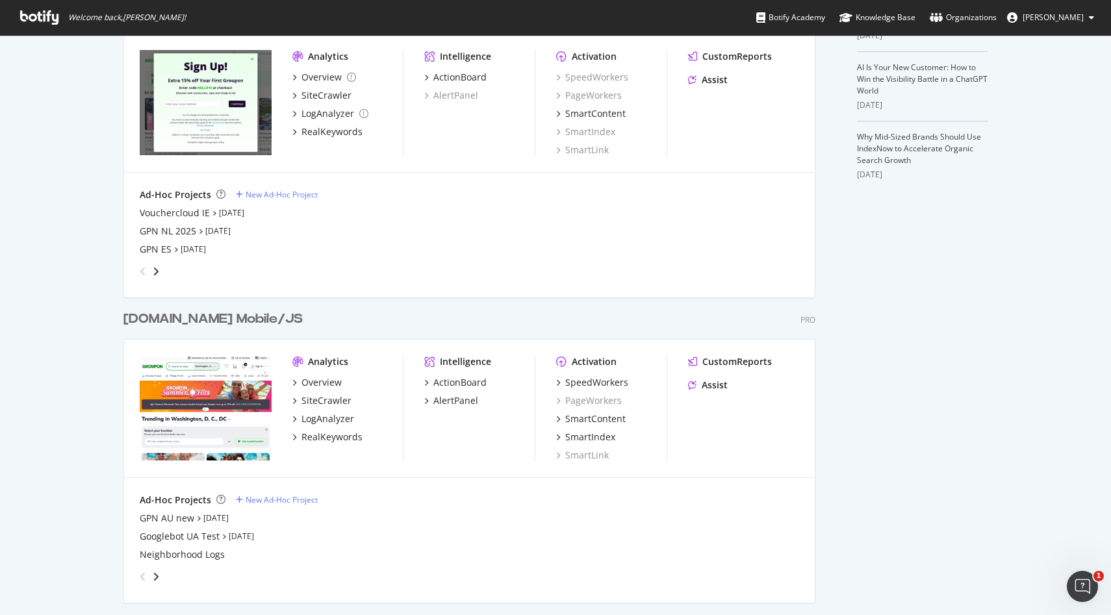
scroll to position [404, 0]
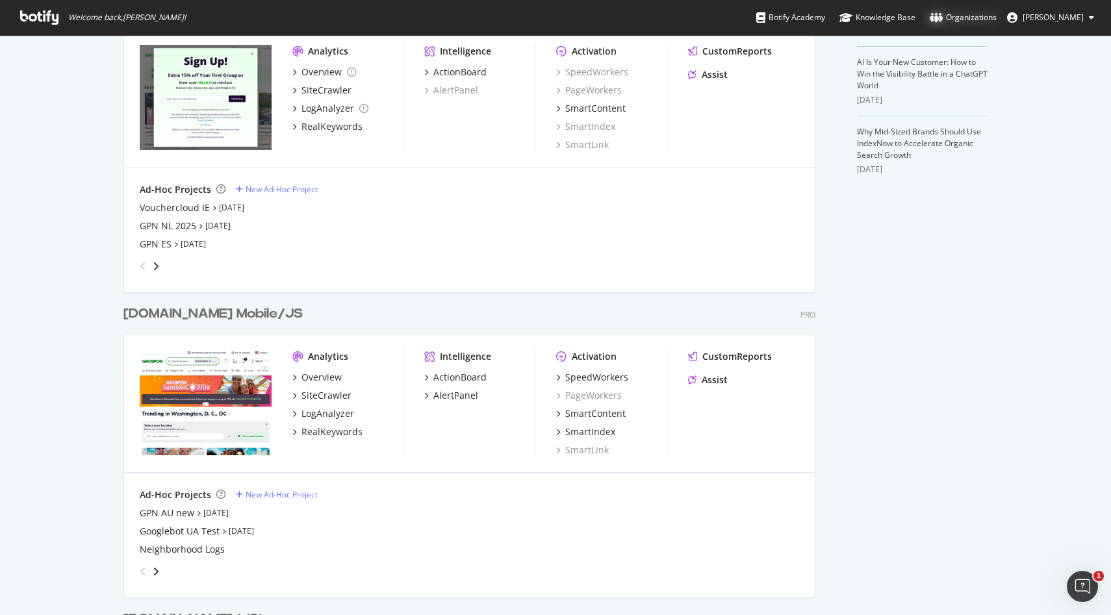
click at [965, 15] on div "Organizations" at bounding box center [963, 17] width 67 height 13
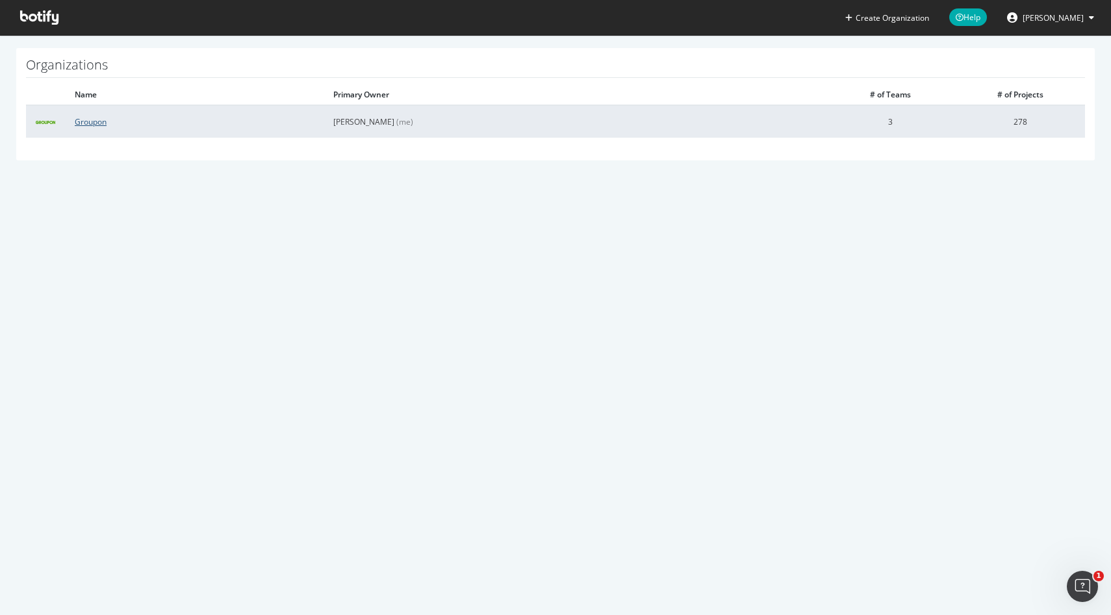
click at [84, 120] on link "Groupon" at bounding box center [91, 121] width 32 height 11
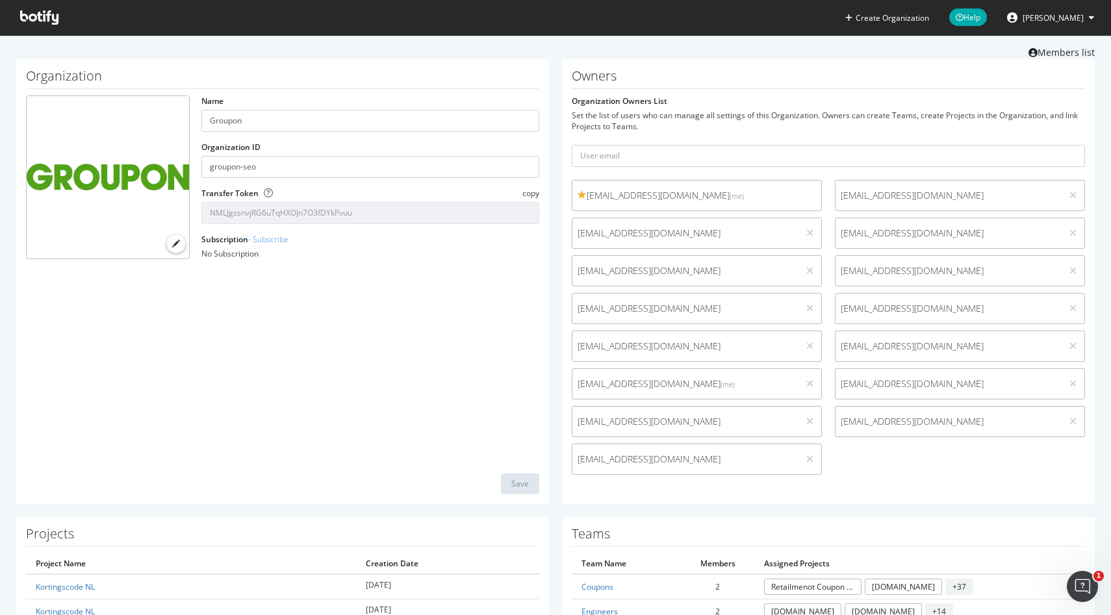
scroll to position [31, 0]
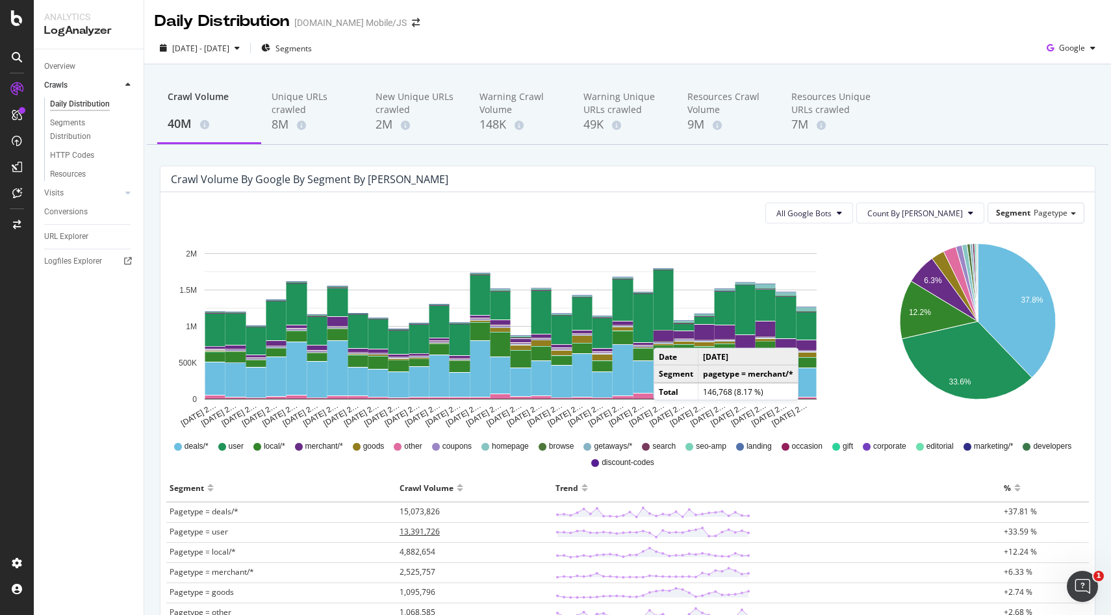
click at [402, 534] on span "13,391,726" at bounding box center [420, 531] width 40 height 11
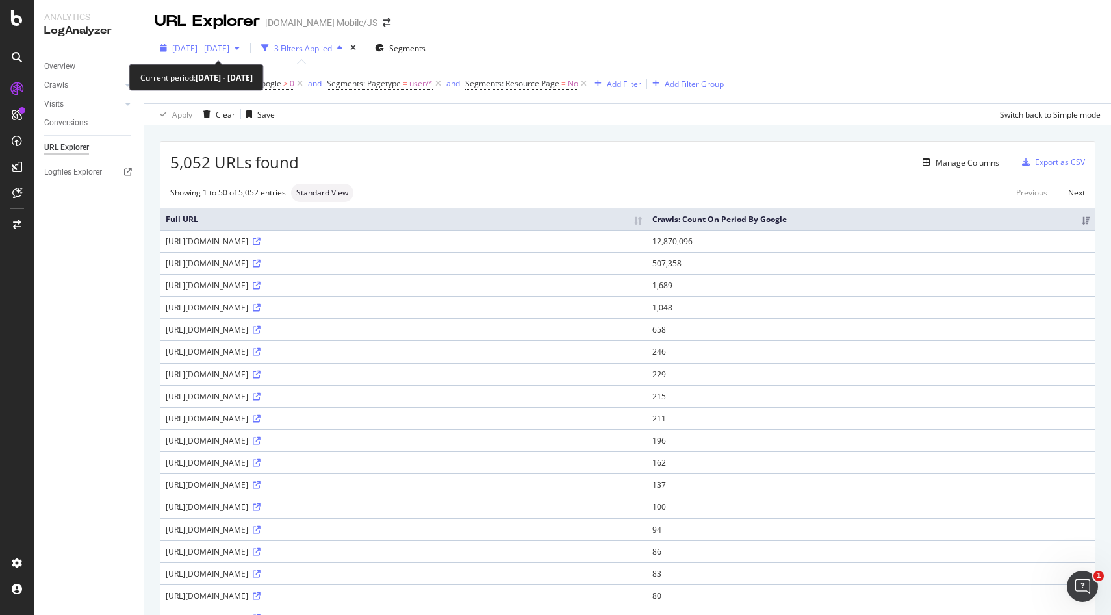
click at [229, 44] on span "[DATE] - [DATE]" at bounding box center [200, 48] width 57 height 11
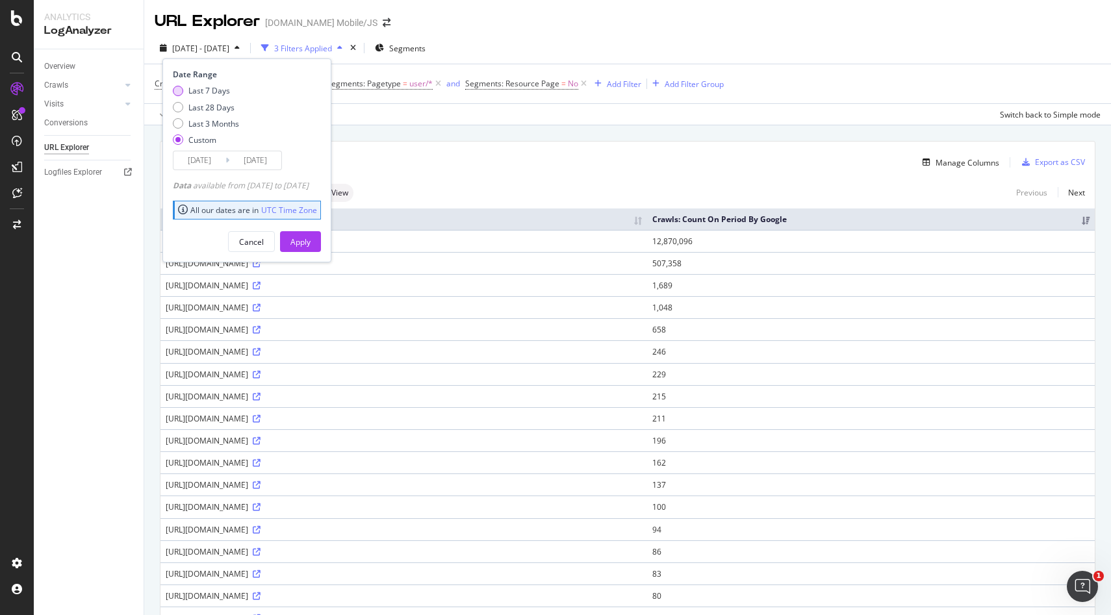
click at [214, 94] on div "Last 7 Days" at bounding box center [209, 90] width 42 height 11
type input "[DATE]"
click at [311, 237] on div "Apply" at bounding box center [300, 242] width 20 height 11
